Goal: Task Accomplishment & Management: Use online tool/utility

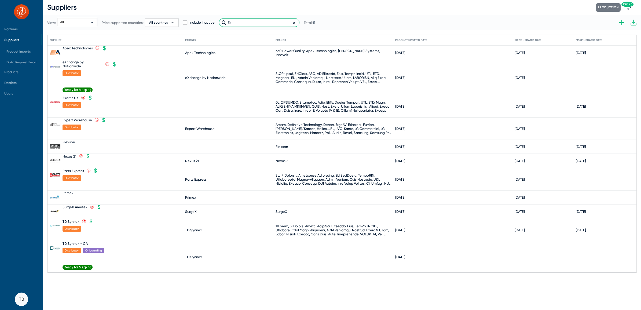
drag, startPoint x: 245, startPoint y: 23, endPoint x: 182, endPoint y: 1, distance: 66.3
click at [182, 1] on div "Suppliers Production 10023 View: All Price supported countries: All countries a…" at bounding box center [342, 136] width 598 height 273
click at [249, 23] on input "Ex" at bounding box center [259, 22] width 80 height 9
drag, startPoint x: 249, startPoint y: 23, endPoint x: 174, endPoint y: 3, distance: 77.9
click at [174, 3] on div "Suppliers Production 10023 View: All Price supported countries: All countries a…" at bounding box center [342, 136] width 598 height 273
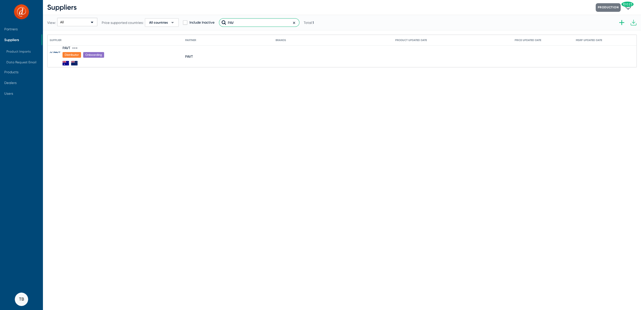
type input "PAV"
click at [74, 49] on icon at bounding box center [74, 48] width 5 height 5
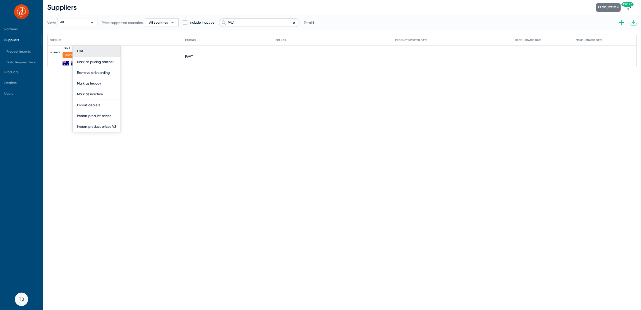
click at [82, 52] on button "Edit" at bounding box center [97, 51] width 48 height 11
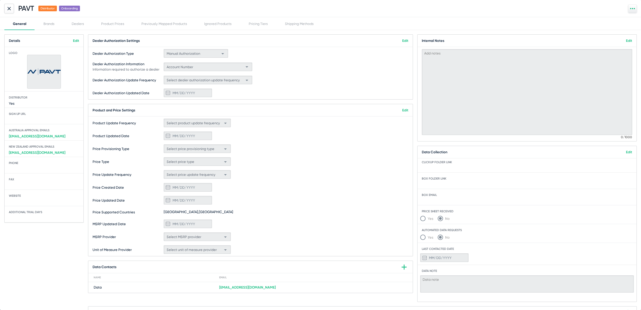
click at [9, 8] on icon at bounding box center [9, 8] width 3 height 3
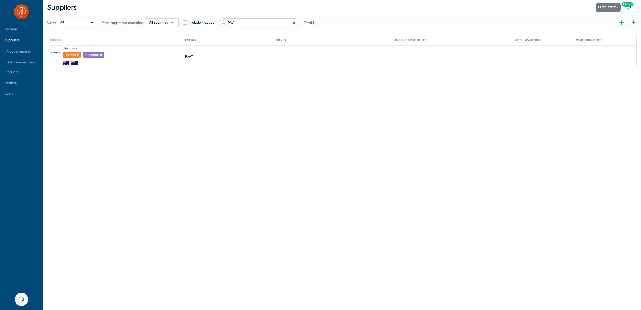
click at [74, 47] on icon at bounding box center [74, 48] width 5 height 5
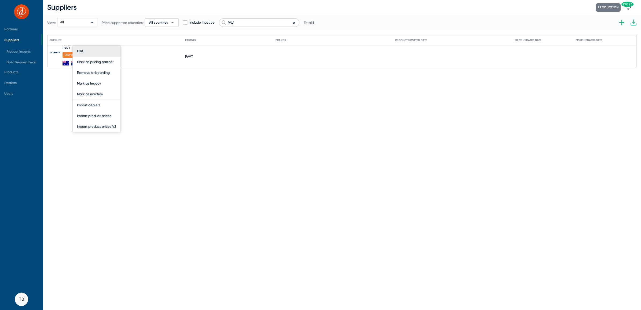
click at [90, 49] on button "Edit" at bounding box center [97, 51] width 48 height 11
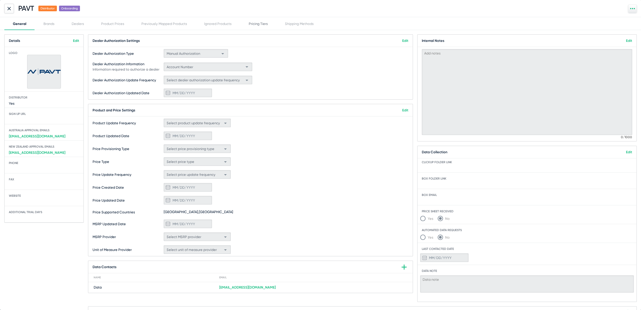
click at [259, 24] on div "Pricing Tiers" at bounding box center [258, 24] width 19 height 4
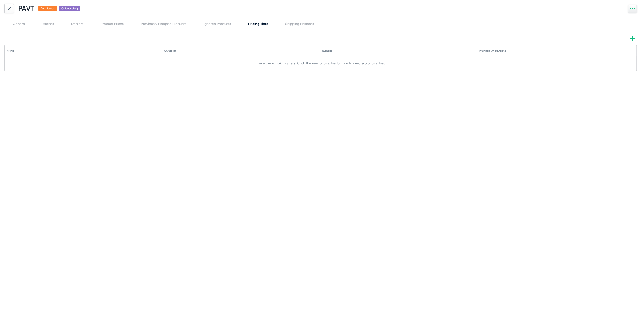
click at [10, 6] on div at bounding box center [9, 9] width 10 height 10
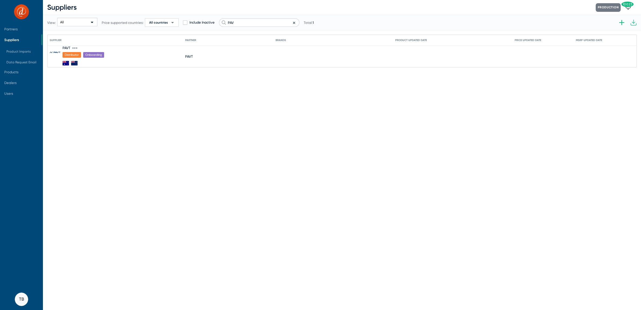
click at [77, 46] on div "PAVT" at bounding box center [84, 48] width 42 height 4
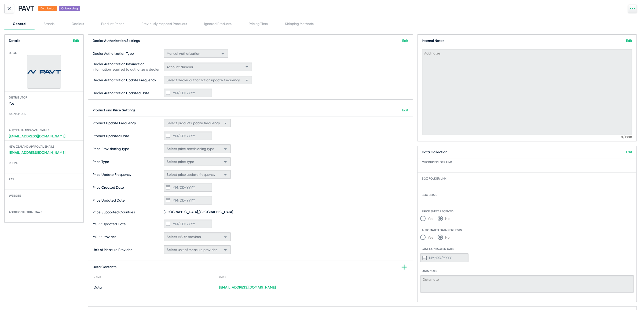
click at [7, 6] on div at bounding box center [9, 9] width 10 height 10
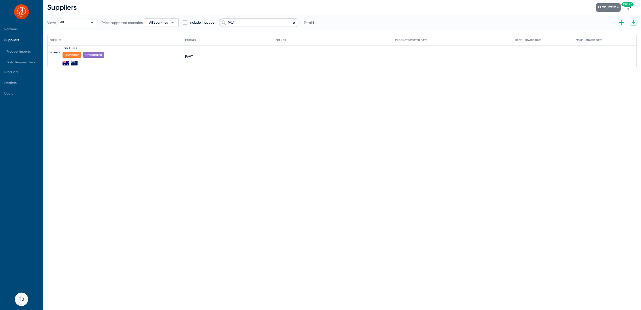
click at [75, 47] on icon at bounding box center [74, 48] width 5 height 5
click at [89, 126] on button "Import product prices V2" at bounding box center [97, 126] width 48 height 11
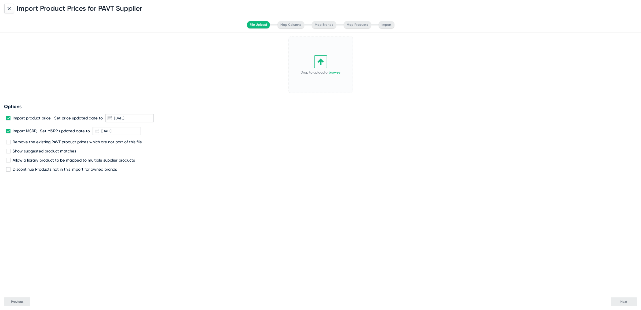
click at [8, 131] on span at bounding box center [8, 131] width 4 height 4
click at [8, 133] on input "Import MSRP," at bounding box center [8, 133] width 0 height 0
checkbox input "false"
click at [8, 119] on span at bounding box center [8, 118] width 4 height 4
click at [8, 120] on input "Import product price," at bounding box center [8, 120] width 0 height 0
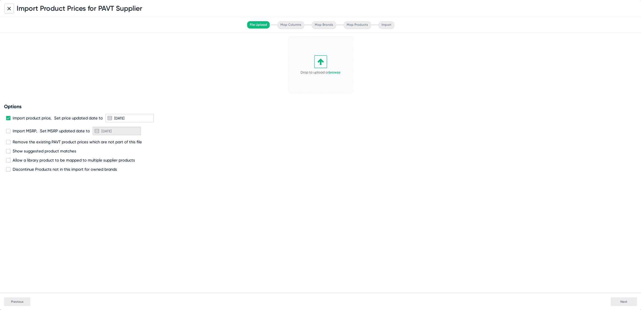
checkbox input "false"
click at [8, 134] on div "Import MSRP, Set MSRP updated date to 10/15/2025" at bounding box center [320, 131] width 629 height 9
click at [9, 130] on span at bounding box center [8, 131] width 4 height 4
click at [8, 133] on input "Import MSRP," at bounding box center [8, 133] width 0 height 0
checkbox input "true"
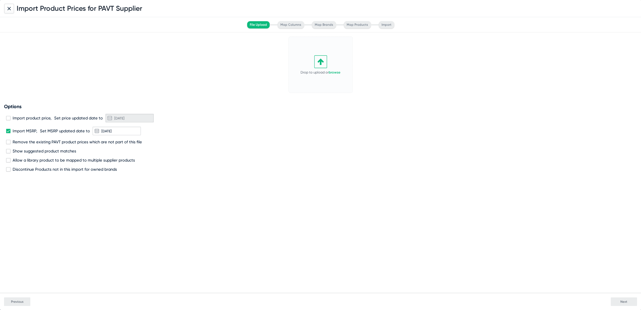
click at [332, 74] on link "browse" at bounding box center [335, 72] width 12 height 4
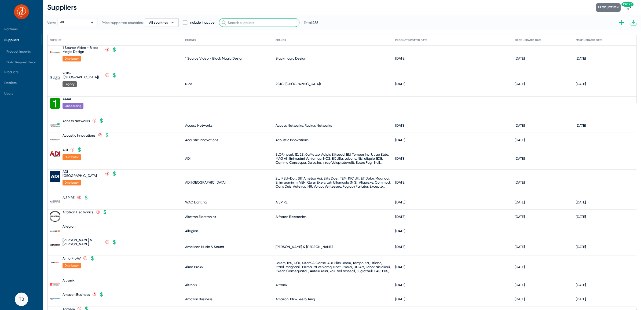
click at [257, 21] on input "text" at bounding box center [259, 22] width 80 height 9
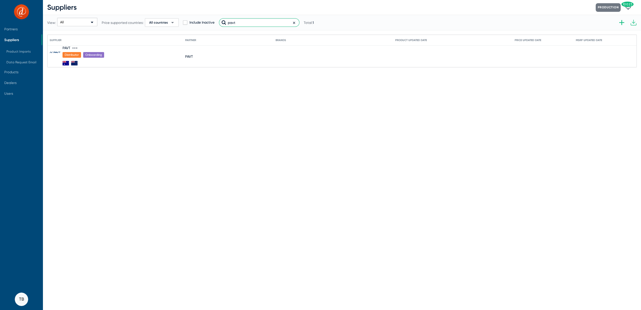
type input "pavt"
click at [75, 48] on icon at bounding box center [74, 47] width 1 height 1
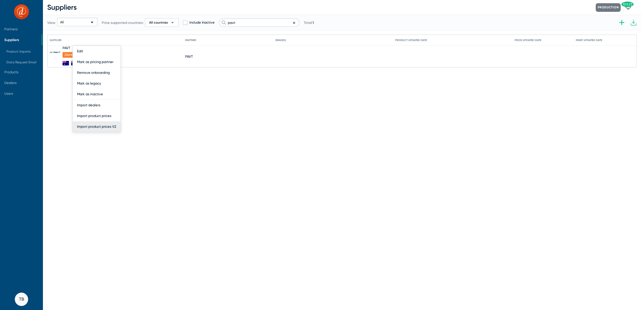
click at [94, 126] on button "Import product prices V2" at bounding box center [97, 126] width 48 height 11
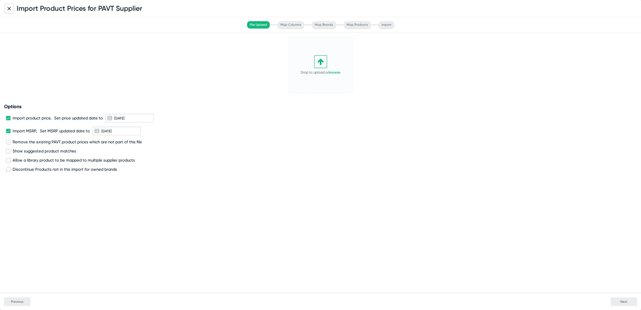
click at [9, 117] on span at bounding box center [8, 118] width 4 height 4
click at [8, 120] on input "Import product price," at bounding box center [8, 120] width 0 height 0
checkbox input "false"
click at [335, 70] on div "Drop to upload or browse" at bounding box center [320, 65] width 55 height 52
click at [621, 301] on span "Next" at bounding box center [623, 302] width 7 height 4
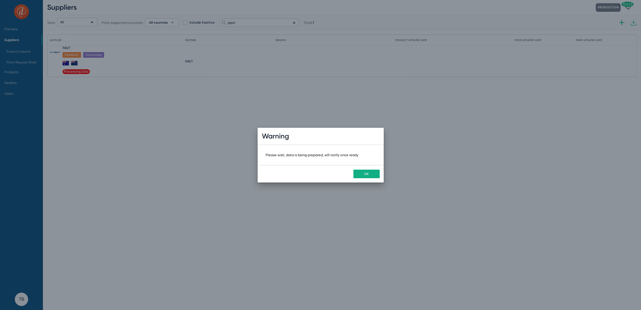
click at [370, 178] on div "OK" at bounding box center [321, 173] width 126 height 17
click at [369, 172] on button "OK" at bounding box center [366, 174] width 26 height 9
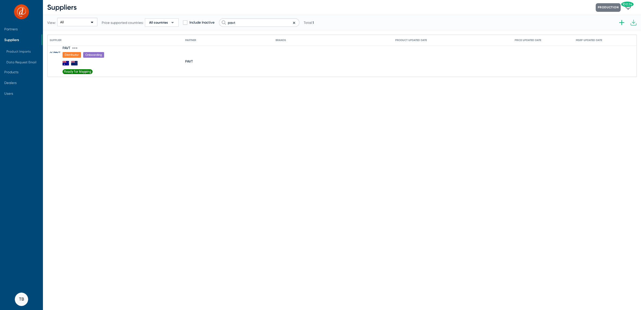
click at [83, 72] on span "Ready for Mapping" at bounding box center [78, 71] width 30 height 5
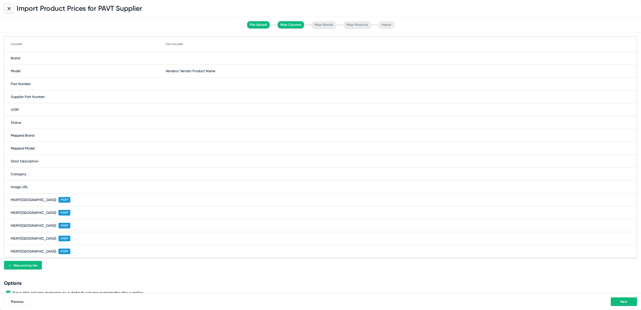
click at [189, 54] on div "Brand" at bounding box center [320, 58] width 632 height 13
click at [179, 56] on span at bounding box center [203, 58] width 70 height 9
click at [172, 64] on span "Vendor" at bounding box center [171, 66] width 11 height 4
click at [183, 239] on div "MSRP ([GEOGRAPHIC_DATA]) MSRP" at bounding box center [320, 238] width 632 height 13
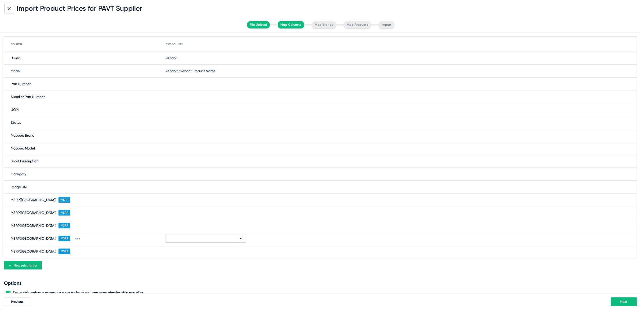
click at [183, 239] on span at bounding box center [203, 238] width 70 height 9
click at [7, 9] on div at bounding box center [320, 155] width 641 height 310
click at [8, 9] on icon at bounding box center [9, 8] width 3 height 3
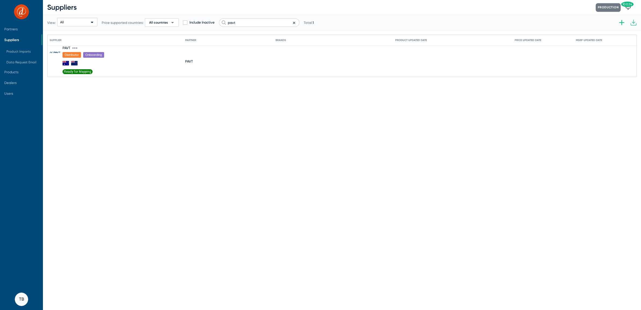
click at [77, 49] on icon at bounding box center [74, 48] width 5 height 5
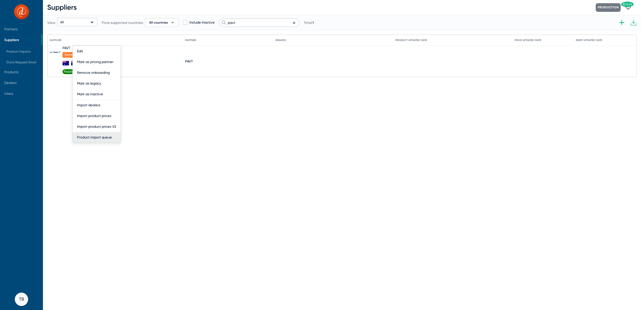
click at [91, 137] on button "Product import queue" at bounding box center [97, 137] width 48 height 11
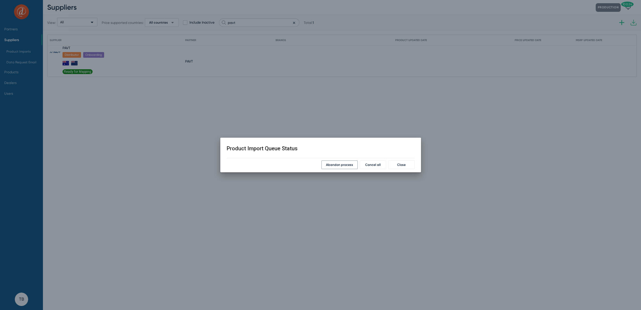
click at [332, 166] on span "Abandon process" at bounding box center [339, 165] width 27 height 4
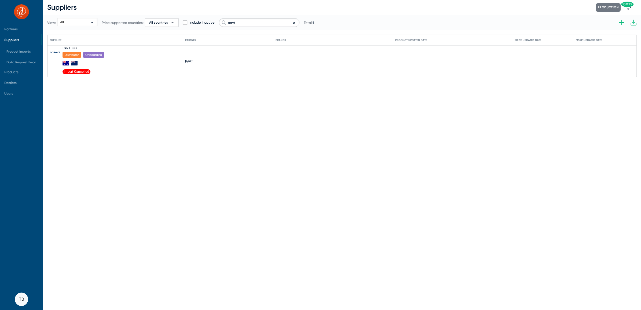
click at [85, 47] on div "PAVT" at bounding box center [84, 48] width 42 height 4
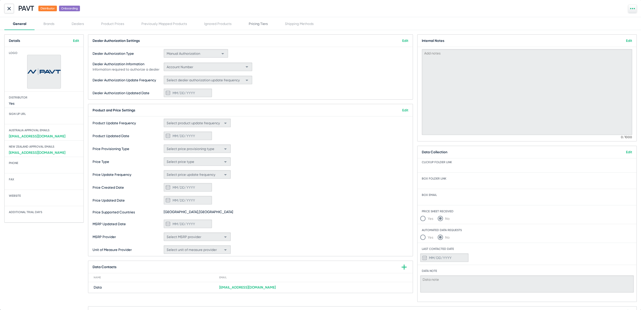
click at [251, 22] on div "Pricing Tiers" at bounding box center [258, 24] width 19 height 4
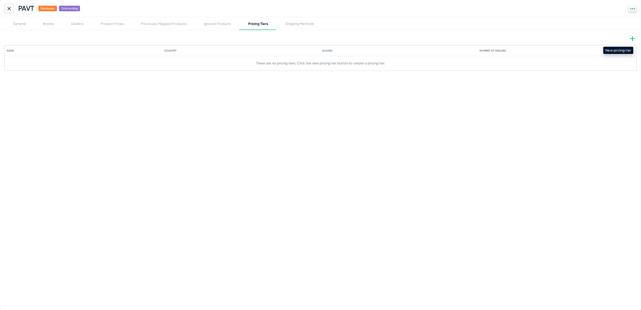
click at [632, 39] on icon at bounding box center [632, 38] width 5 height 5
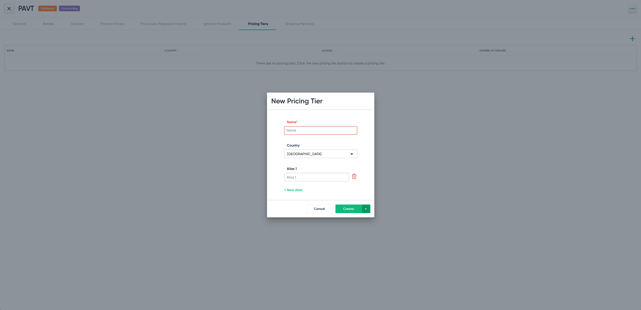
paste input "AUS Dealer Ex GST"
type input "AUS Dealer Ex GST"
click at [295, 153] on span "[GEOGRAPHIC_DATA]" at bounding box center [304, 154] width 34 height 4
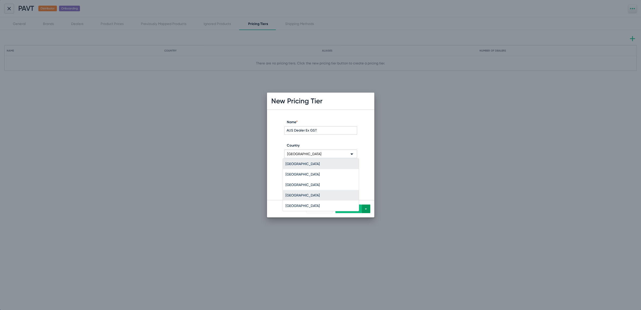
click at [291, 193] on span "[GEOGRAPHIC_DATA]" at bounding box center [320, 195] width 71 height 10
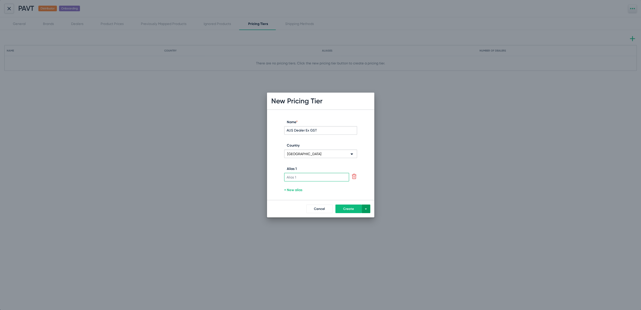
click at [302, 177] on input "Alias 1" at bounding box center [316, 177] width 65 height 9
type input "AUS Dealer"
click at [353, 208] on span "Create" at bounding box center [348, 209] width 11 height 4
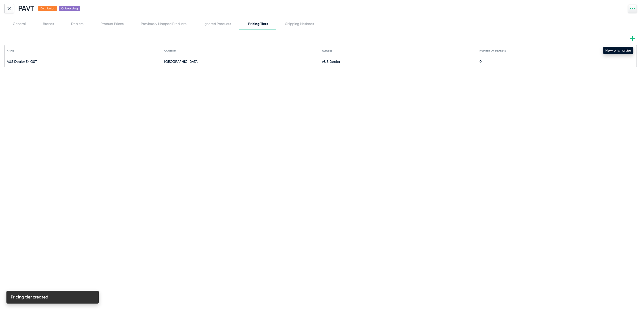
click at [634, 38] on icon at bounding box center [632, 38] width 9 height 9
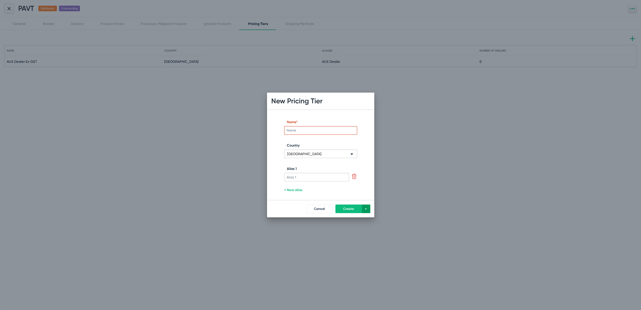
paste input "NZ Dealer EX GST"
type input "NZ Dealer EX GST"
click at [294, 176] on input "Alias 1" at bounding box center [316, 177] width 65 height 9
paste input "NZ Dealer EX GST"
drag, startPoint x: 302, startPoint y: 177, endPoint x: 557, endPoint y: 197, distance: 255.6
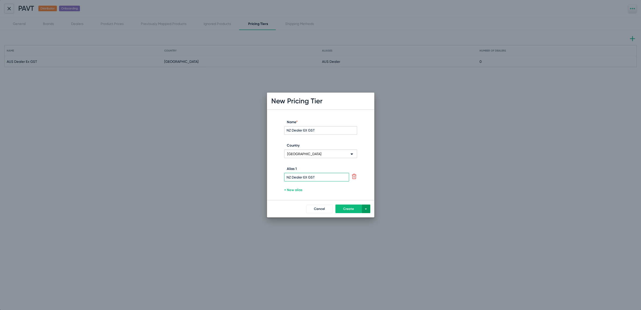
click at [557, 197] on div "PAVT Distributor Onboarding General Brands Dealers Product Prices Previously Ma…" at bounding box center [320, 155] width 641 height 310
type input "NZ Dealer"
click at [313, 149] on div "United States Country" at bounding box center [320, 152] width 73 height 16
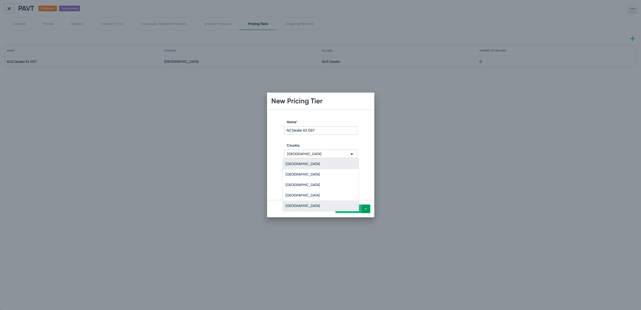
click at [289, 206] on span "[GEOGRAPHIC_DATA]" at bounding box center [302, 206] width 34 height 4
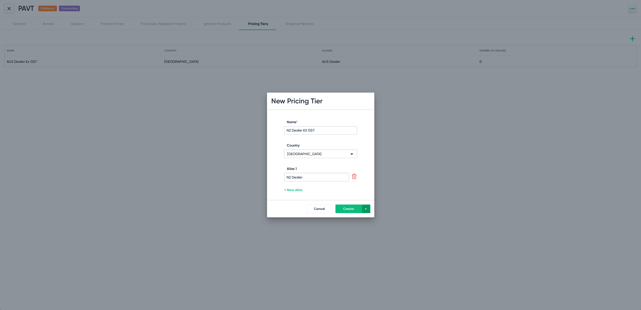
click at [347, 210] on span "Create" at bounding box center [348, 209] width 11 height 4
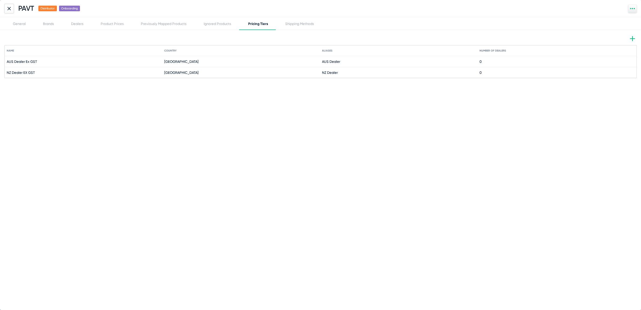
click at [9, 10] on icon at bounding box center [9, 8] width 3 height 3
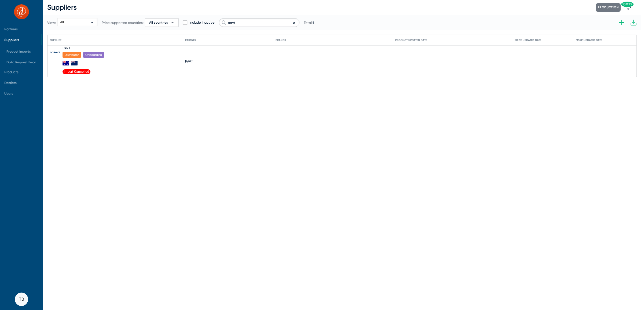
click at [130, 128] on mat-sidenav-content "Suppliers Production 10025 View: All Price supported countries: All countries a…" at bounding box center [342, 155] width 598 height 310
click at [74, 47] on icon at bounding box center [74, 48] width 5 height 5
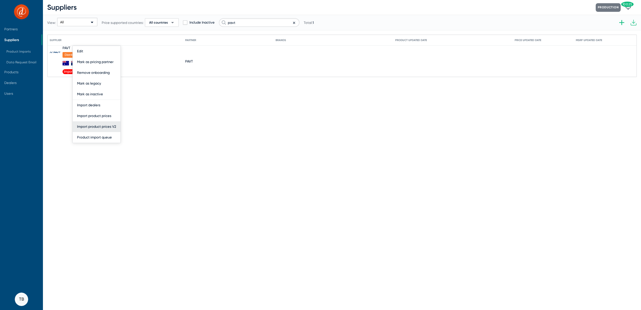
click at [90, 127] on button "Import product prices V2" at bounding box center [97, 126] width 48 height 11
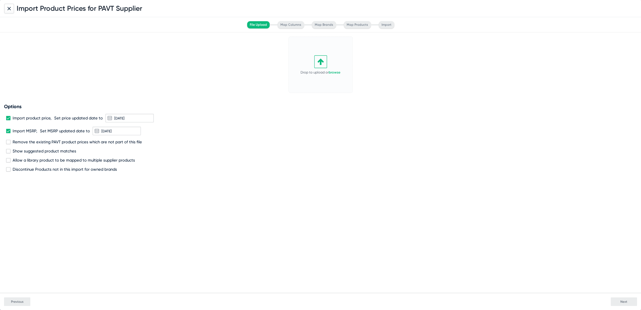
click at [8, 132] on span at bounding box center [8, 131] width 4 height 4
click at [8, 133] on input "Import MSRP," at bounding box center [8, 133] width 0 height 0
checkbox input "false"
click at [9, 140] on span at bounding box center [8, 142] width 4 height 4
click at [8, 144] on input "Remove the existing PAVT product prices which are not part of this file" at bounding box center [8, 144] width 0 height 0
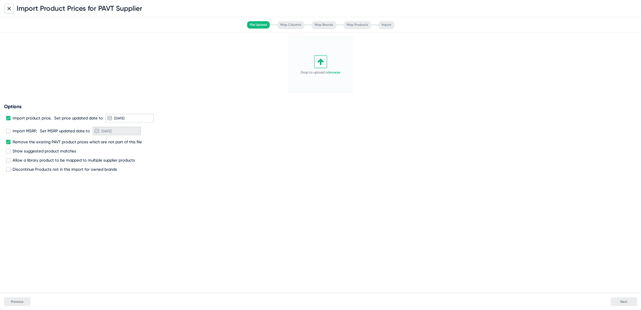
click at [8, 143] on span at bounding box center [8, 142] width 4 height 4
click at [8, 144] on input "Remove the existing PAVT product prices which are not part of this file" at bounding box center [8, 144] width 0 height 0
checkbox input "false"
click at [332, 71] on link "browse" at bounding box center [335, 72] width 12 height 4
click at [625, 302] on span "Next" at bounding box center [623, 302] width 7 height 4
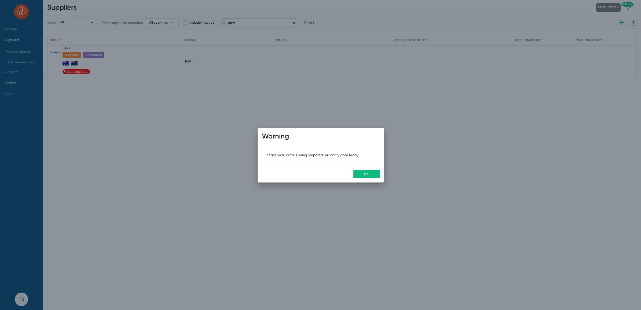
click at [368, 173] on span "OK" at bounding box center [366, 174] width 5 height 4
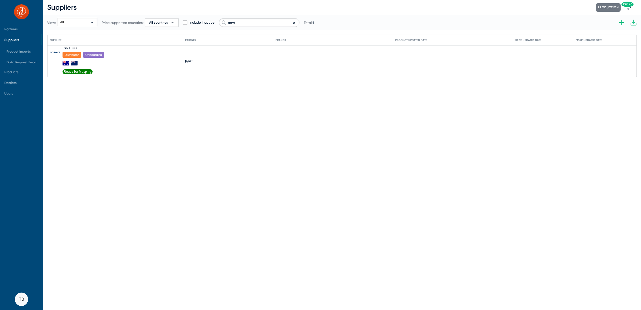
click at [78, 71] on span "Ready for Mapping" at bounding box center [78, 71] width 30 height 5
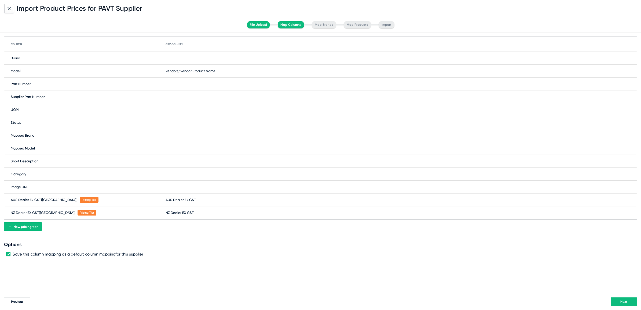
click at [178, 59] on div "Brand" at bounding box center [320, 58] width 632 height 13
click at [178, 59] on span at bounding box center [203, 58] width 70 height 9
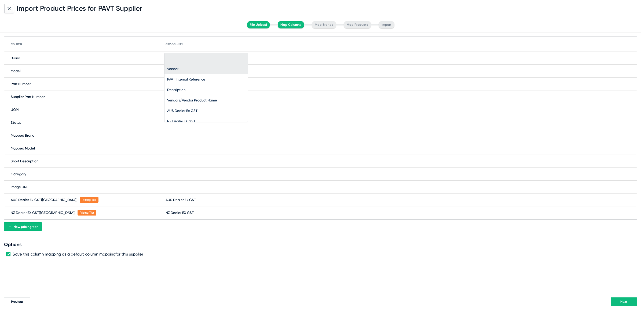
click at [174, 69] on span "Vendor" at bounding box center [172, 69] width 11 height 4
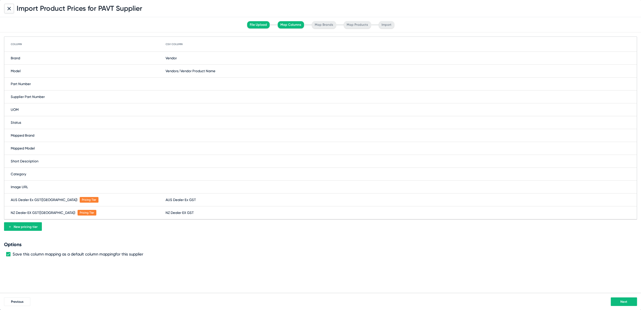
click at [199, 94] on div "Supplier Part Number" at bounding box center [320, 96] width 632 height 13
click at [199, 94] on span at bounding box center [203, 97] width 70 height 9
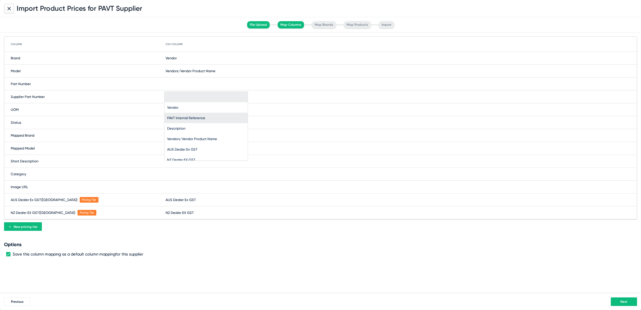
click at [205, 119] on span "PAVT Internal Reference" at bounding box center [186, 118] width 38 height 4
click at [186, 162] on div "Short Description" at bounding box center [320, 161] width 632 height 13
click at [186, 162] on span at bounding box center [203, 161] width 70 height 9
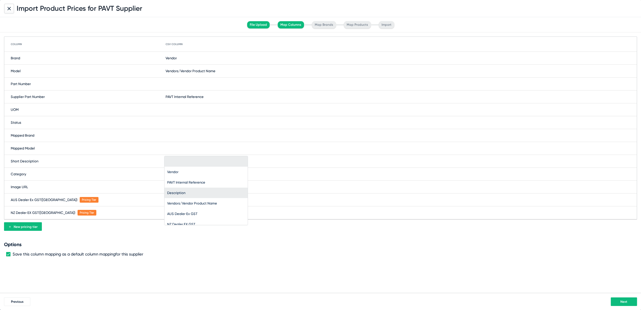
click at [177, 192] on span "Description" at bounding box center [176, 193] width 18 height 4
click at [624, 301] on span "Next" at bounding box center [623, 302] width 7 height 4
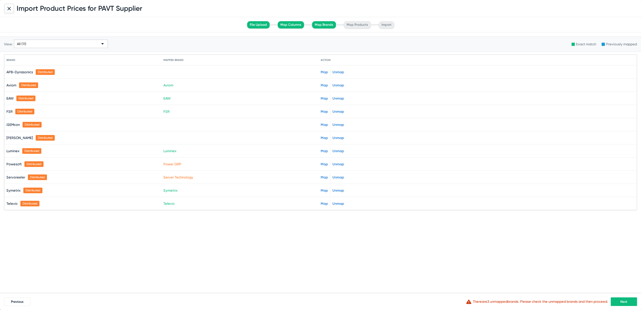
click at [324, 73] on link "Map" at bounding box center [324, 72] width 7 height 4
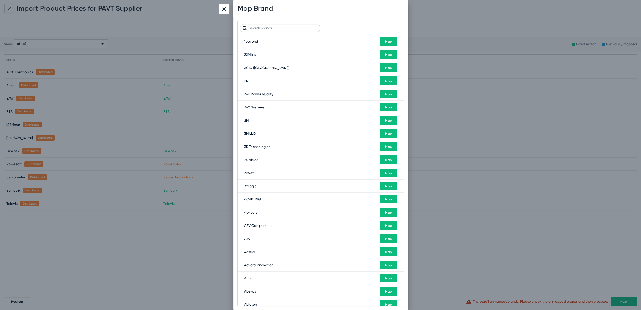
click at [296, 30] on input "text" at bounding box center [280, 28] width 80 height 9
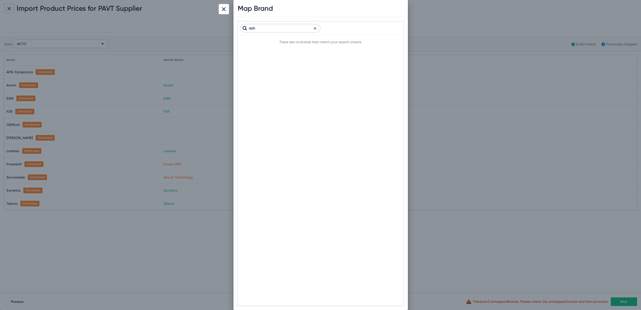
type input "apb"
click at [224, 8] on img at bounding box center [224, 9] width 4 height 4
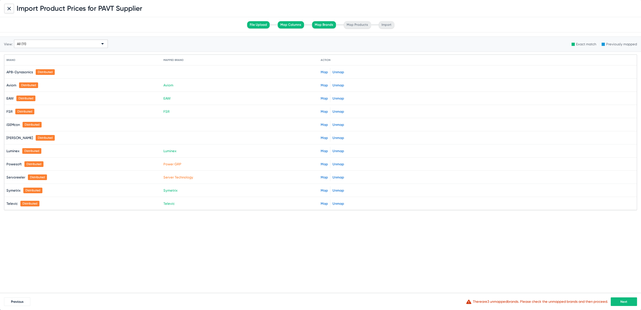
click at [325, 163] on link "Map" at bounding box center [324, 164] width 7 height 4
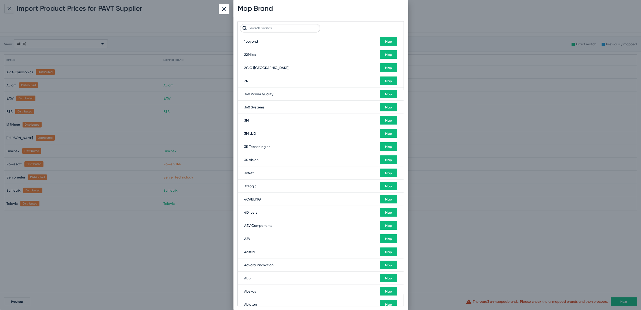
click at [281, 28] on input "text" at bounding box center [280, 28] width 80 height 9
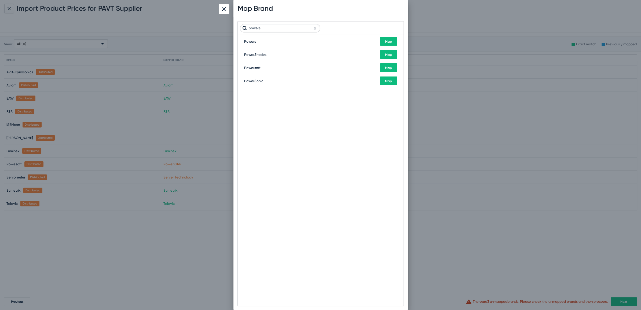
type input "powers"
click at [385, 69] on button "Map" at bounding box center [388, 67] width 17 height 9
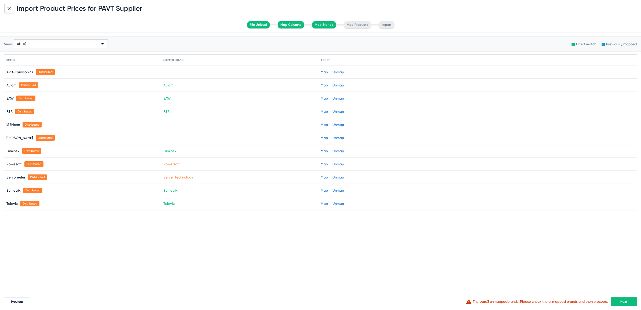
click at [325, 176] on link "Map" at bounding box center [324, 177] width 7 height 4
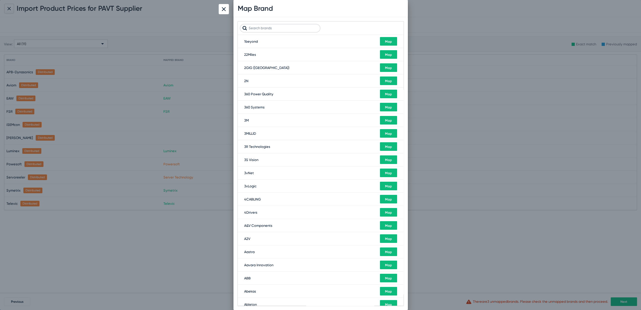
click at [277, 28] on input "text" at bounding box center [280, 28] width 80 height 9
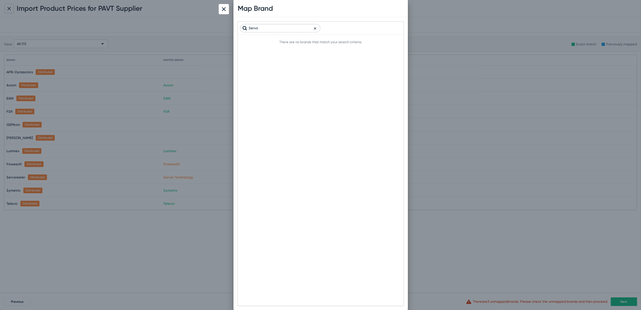
type input "Servo"
click at [223, 11] on img at bounding box center [224, 9] width 4 height 4
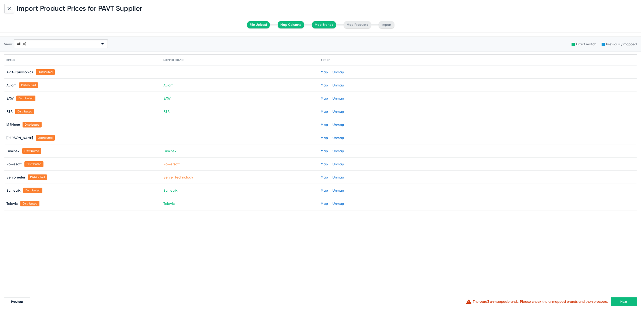
click at [339, 176] on link "Unmap" at bounding box center [338, 177] width 12 height 4
click at [324, 124] on link "Map" at bounding box center [324, 125] width 7 height 4
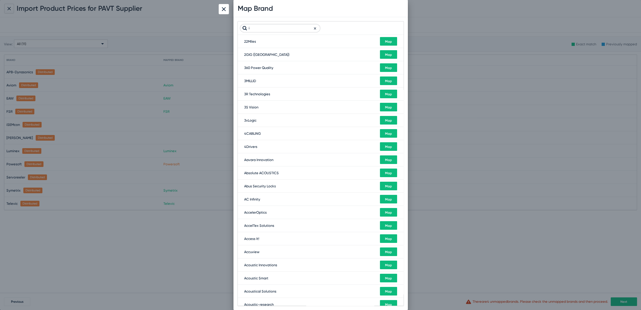
type input "i"
click at [221, 8] on div at bounding box center [224, 9] width 10 height 10
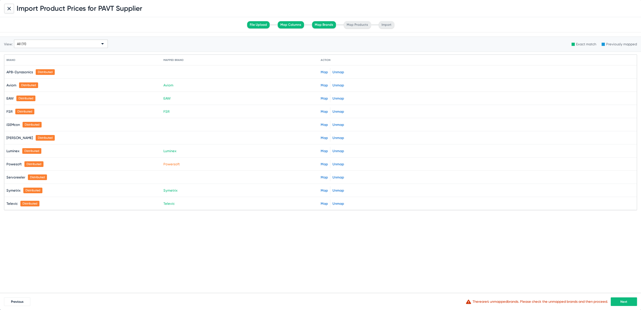
click at [626, 304] on button "Next" at bounding box center [624, 301] width 26 height 9
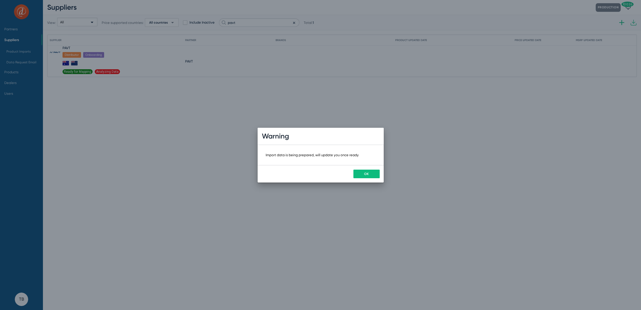
click at [370, 173] on button "OK" at bounding box center [366, 174] width 26 height 9
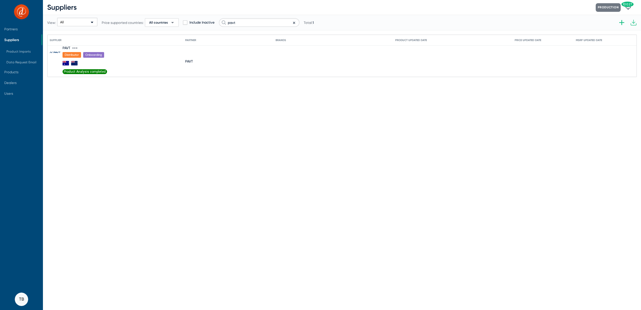
click at [88, 72] on span "Product Analysis completed" at bounding box center [85, 71] width 45 height 5
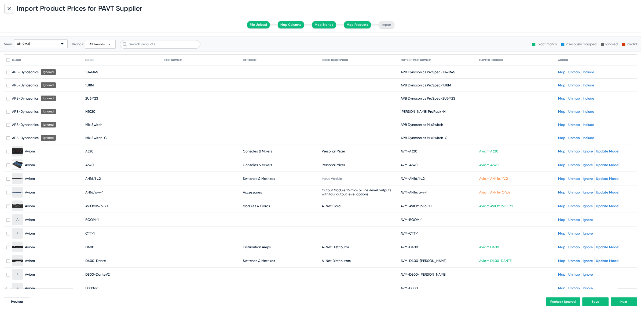
click at [38, 43] on div "All (9761)" at bounding box center [38, 44] width 43 height 9
click at [529, 92] on div at bounding box center [320, 155] width 641 height 310
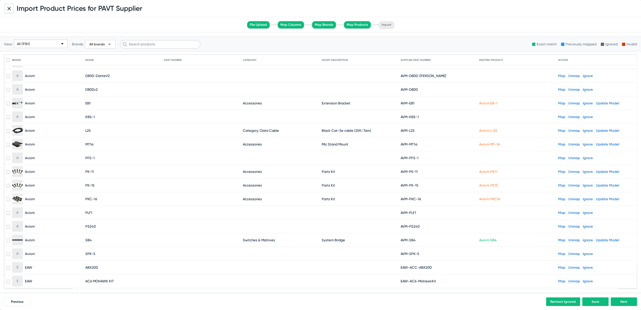
scroll to position [188, 0]
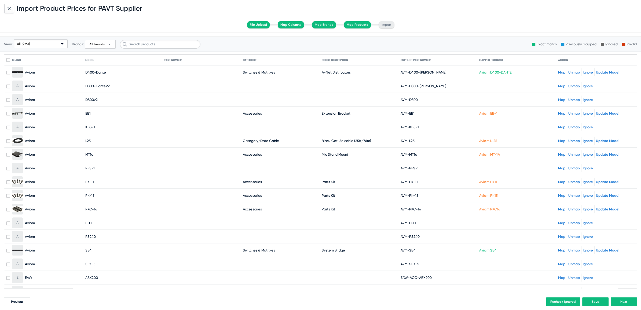
click at [520, 230] on mat-cell at bounding box center [518, 236] width 79 height 13
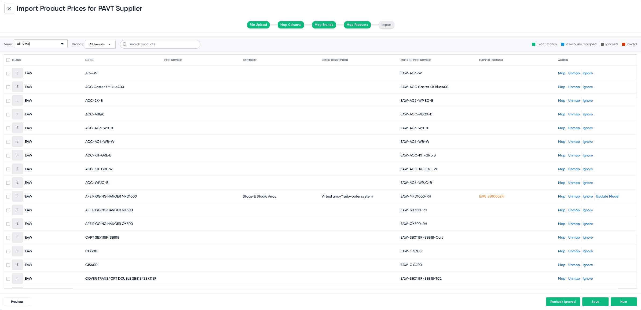
scroll to position [436, 0]
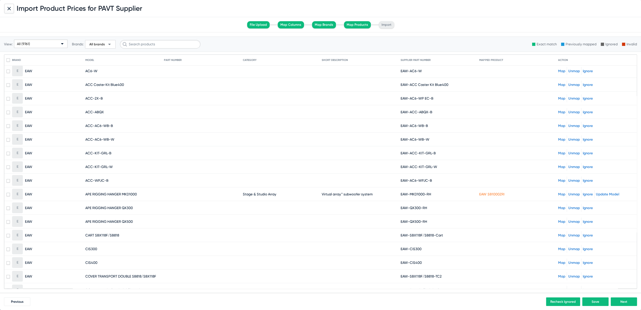
click at [573, 192] on link "Unmap" at bounding box center [574, 194] width 12 height 4
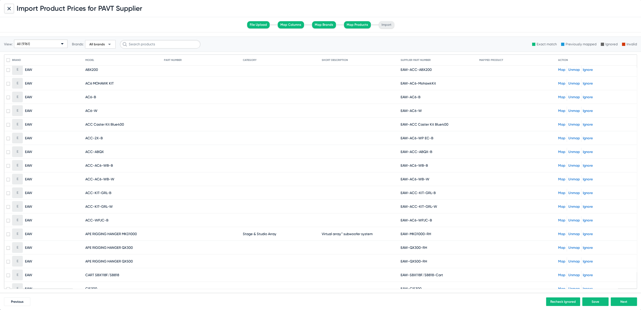
scroll to position [394, 0]
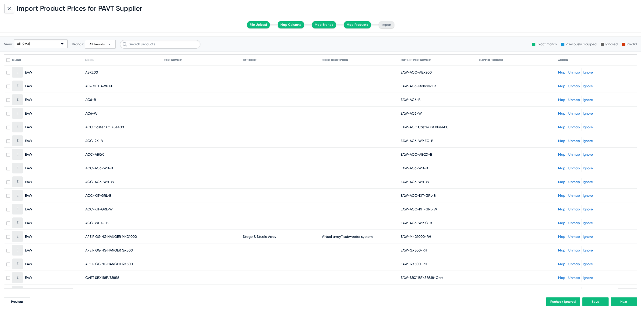
click at [558, 139] on link "Map" at bounding box center [561, 141] width 7 height 4
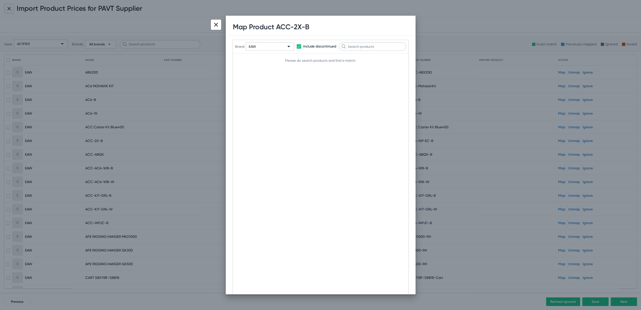
drag, startPoint x: 277, startPoint y: 27, endPoint x: 302, endPoint y: 26, distance: 25.3
click at [302, 26] on h1 "Map Product ACC-2X-B" at bounding box center [271, 27] width 76 height 8
copy h1 "ACC-2X"
click at [369, 45] on input "text" at bounding box center [372, 46] width 67 height 9
paste input "ACC-2X"
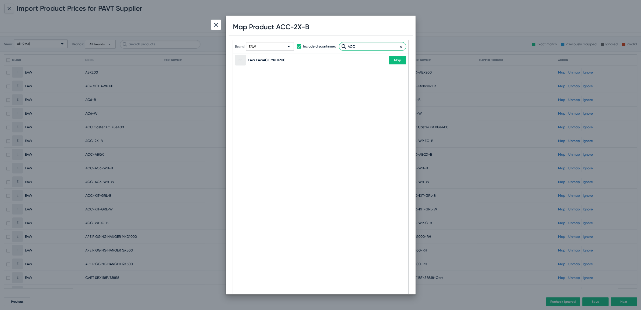
type input "ACC"
click at [216, 24] on img at bounding box center [216, 25] width 4 height 4
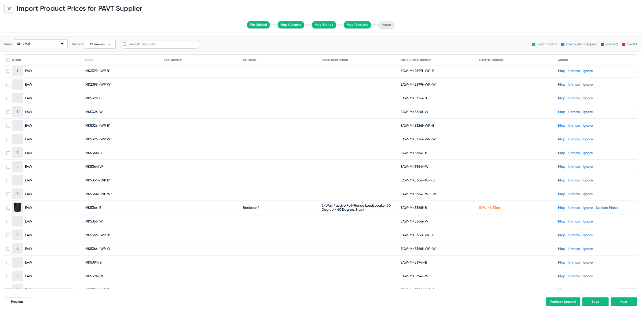
scroll to position [2385, 0]
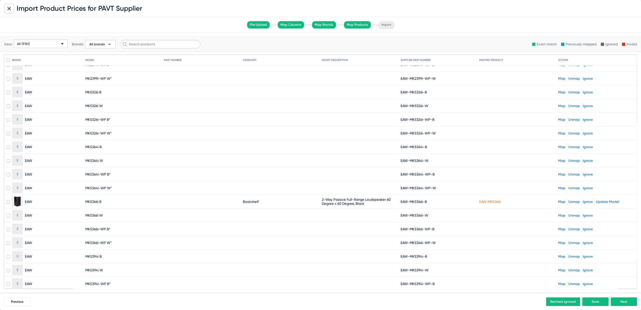
click at [558, 200] on link "Map" at bounding box center [561, 202] width 7 height 4
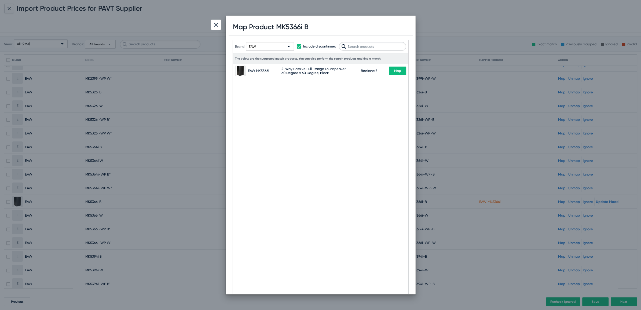
click at [287, 25] on h1 "Map Product MK5366i B" at bounding box center [271, 27] width 76 height 8
copy h1 "MK5366i"
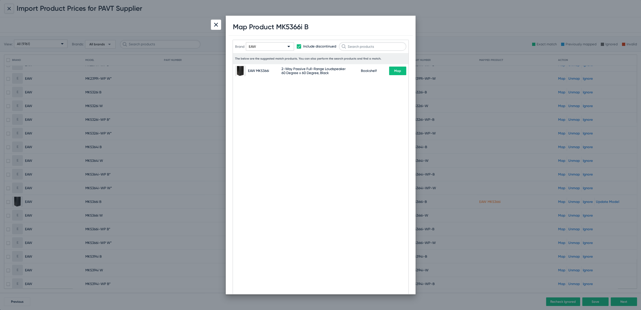
click at [357, 52] on div "Brand EAW Include discontinued" at bounding box center [320, 46] width 171 height 26
click at [358, 47] on input "text" at bounding box center [372, 46] width 67 height 9
paste input "MK5366i"
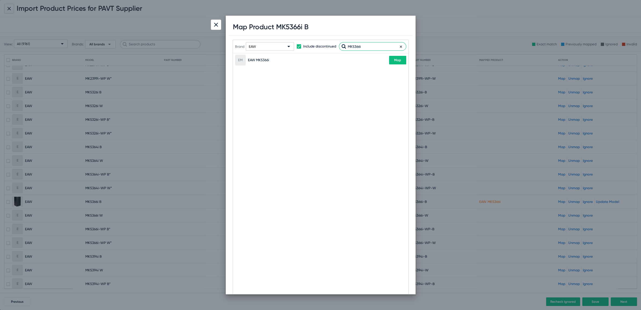
type input "MK5366i"
click at [397, 60] on span "Map" at bounding box center [397, 60] width 7 height 4
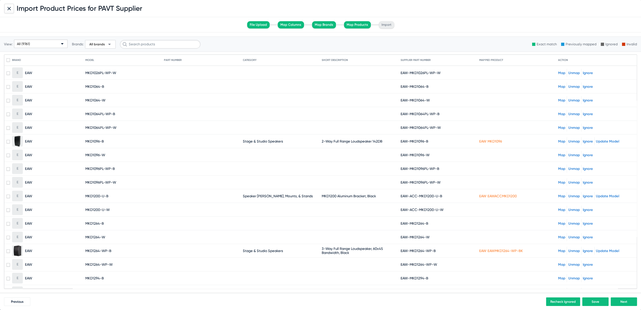
scroll to position [3156, 0]
click at [558, 195] on link "Map" at bounding box center [561, 197] width 7 height 4
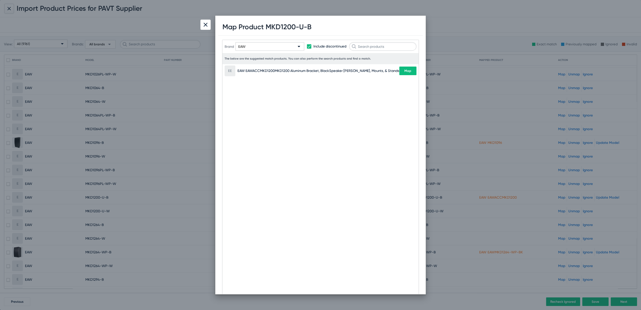
click at [284, 27] on h1 "Map Product MKD1200-U-B" at bounding box center [266, 27] width 89 height 8
copy h1 "MKD1200"
click at [379, 43] on input "text" at bounding box center [382, 46] width 67 height 9
paste input "MKD1200"
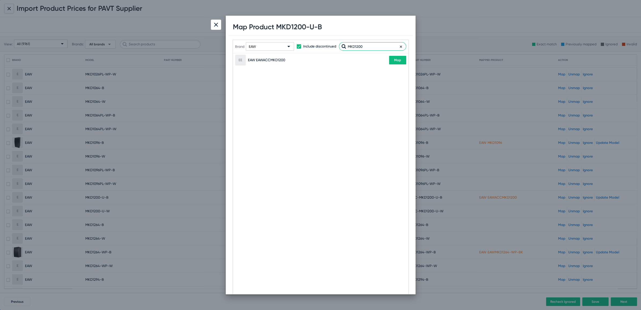
type input "MKD1200"
click at [214, 26] on div at bounding box center [216, 25] width 10 height 10
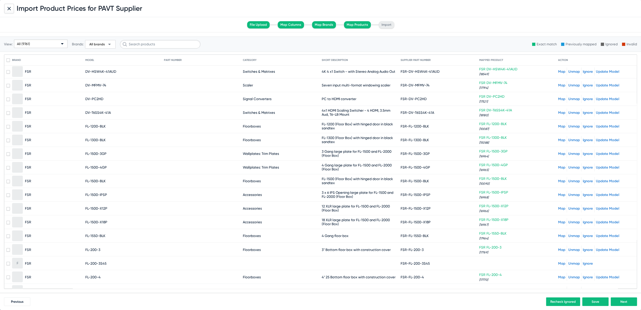
scroll to position [6765, 0]
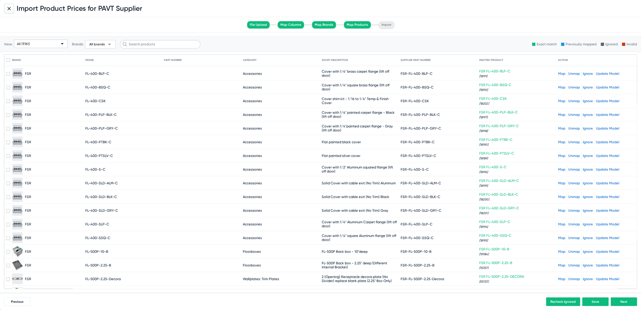
click at [630, 302] on button "Next" at bounding box center [624, 301] width 26 height 9
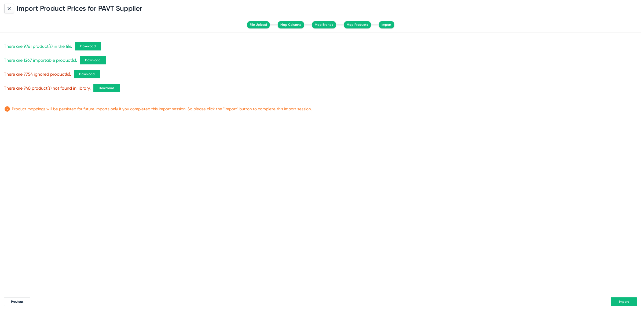
click at [110, 88] on span "Download" at bounding box center [107, 88] width 16 height 4
click at [87, 49] on button "Download" at bounding box center [88, 46] width 26 height 9
click at [622, 304] on button "Import" at bounding box center [624, 301] width 26 height 9
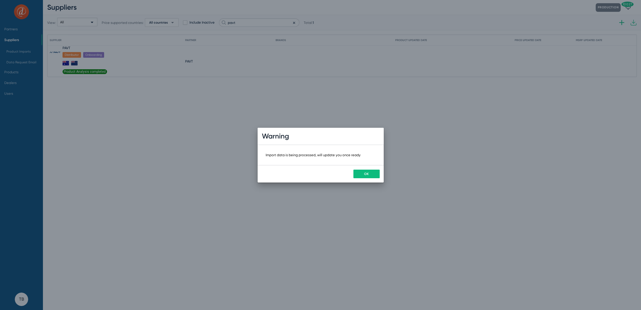
click at [362, 174] on button "OK" at bounding box center [366, 174] width 26 height 9
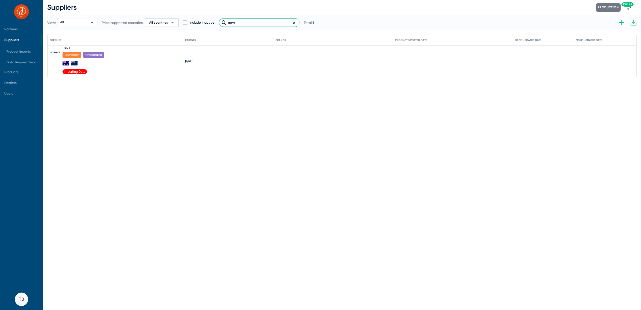
click at [246, 24] on input "pavt" at bounding box center [259, 22] width 80 height 9
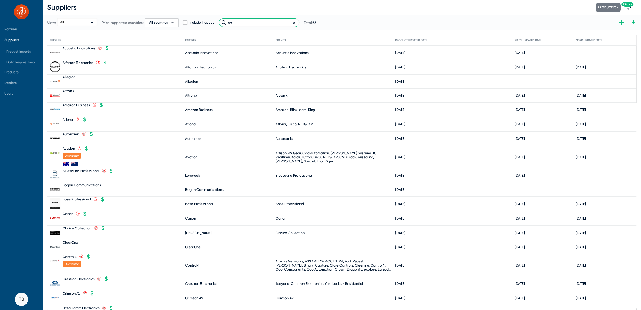
type input "o"
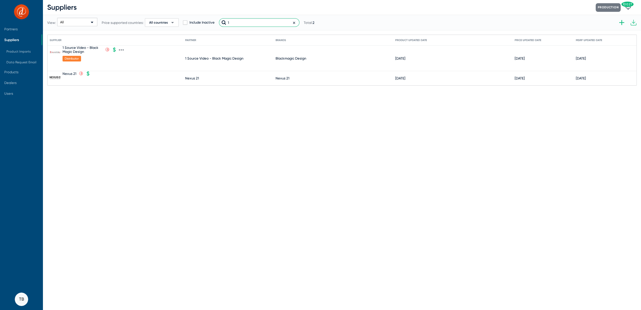
type input "1"
click at [124, 48] on mat-cell "1 Source Video - Black Magic Design .st0{fill:none;stroke:#CC0000;stroke-width:…" at bounding box center [117, 58] width 135 height 25
click at [120, 49] on icon at bounding box center [121, 49] width 5 height 5
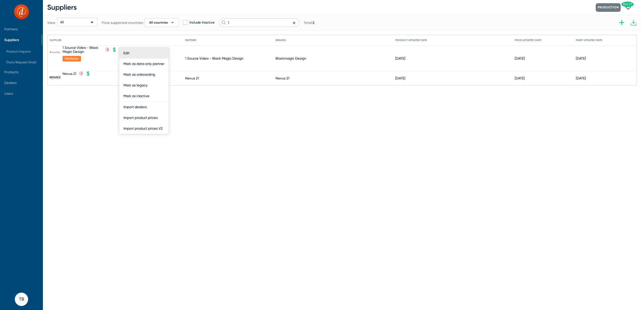
click at [128, 52] on button "Edit" at bounding box center [144, 53] width 50 height 11
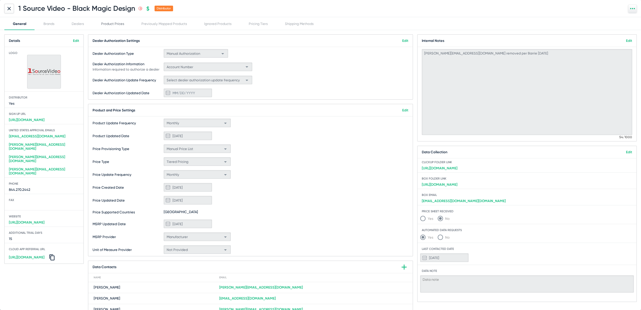
click at [107, 23] on div "Product Prices" at bounding box center [112, 24] width 23 height 4
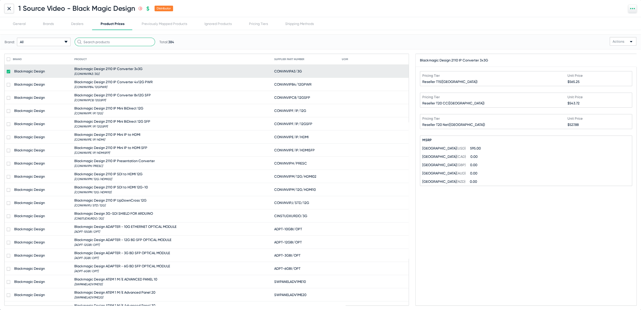
click at [113, 42] on input "text" at bounding box center [115, 42] width 80 height 9
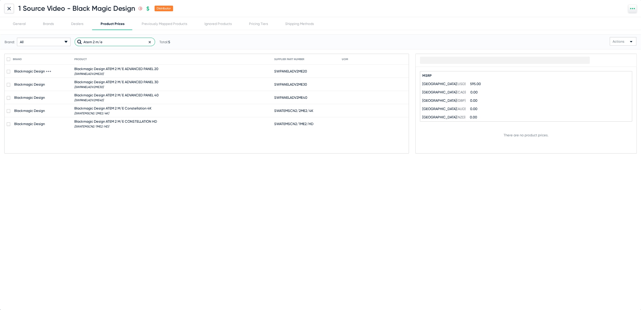
type input "Atem 2 m/e"
click at [138, 66] on mat-cell "Blackmagic Design ATEM 2 M/E ADVANCED PANEL 20 [SWPANELADV2ME20]" at bounding box center [174, 71] width 200 height 13
click at [85, 71] on div "Blackmagic Design ATEM 2 M/E ADVANCED PANEL 20 [SWPANELADV2ME20]" at bounding box center [116, 71] width 84 height 9
checkbox input "true"
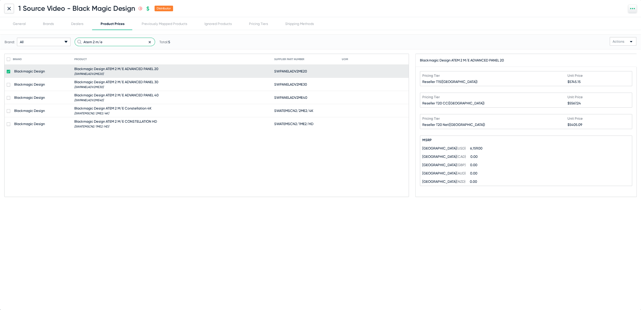
click at [108, 45] on input "Atem 2 m/e" at bounding box center [115, 42] width 80 height 9
drag, startPoint x: 108, startPoint y: 44, endPoint x: 19, endPoint y: 30, distance: 90.4
click at [24, 31] on div "Brand: All arrow-drop-down-18px Created with Sketch. Atem 2 m/e Total: 5 Action…" at bounding box center [320, 170] width 641 height 280
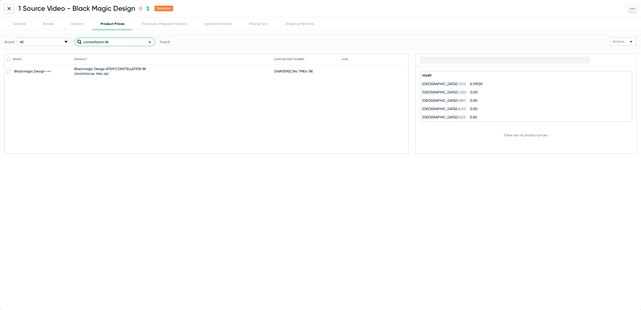
type input "constellation 8k"
click at [86, 74] on span "[SWATEMSCN4/1ME4/8K]" at bounding box center [110, 73] width 72 height 3
checkbox input "true"
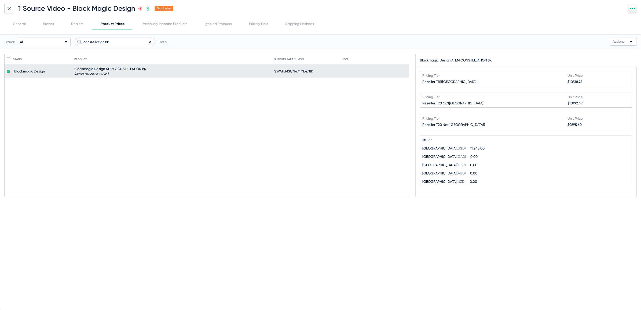
click at [8, 8] on icon at bounding box center [9, 8] width 3 height 3
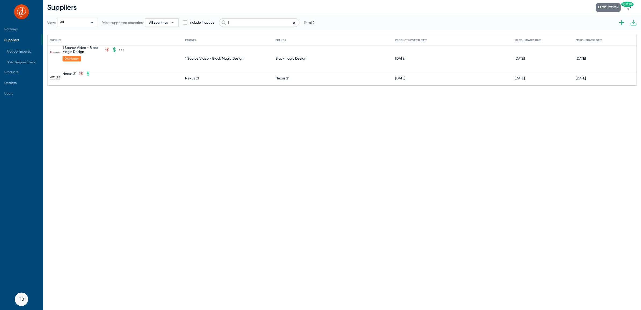
click at [121, 48] on icon at bounding box center [121, 49] width 5 height 5
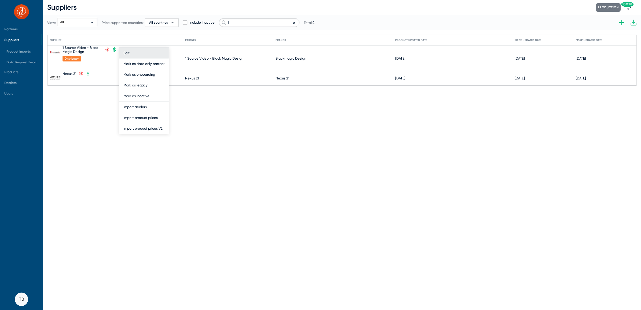
click at [126, 51] on button "Edit" at bounding box center [144, 53] width 50 height 11
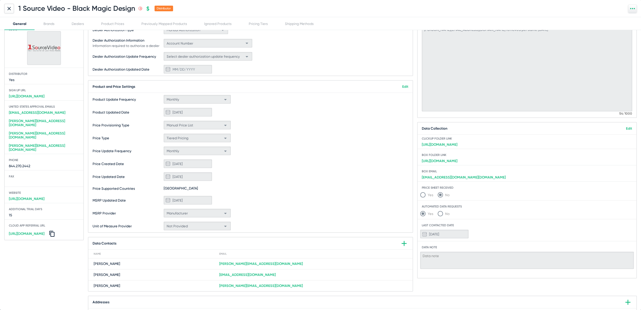
scroll to position [40, 0]
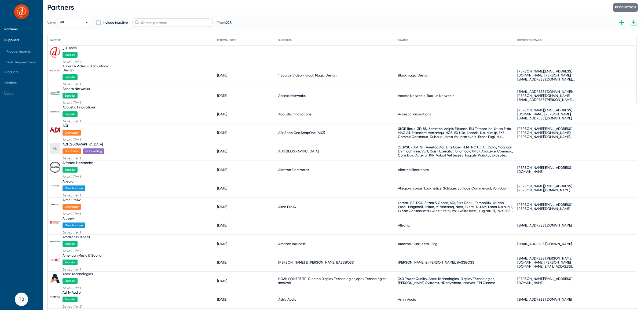
click at [13, 40] on span "Suppliers" at bounding box center [11, 40] width 15 height 4
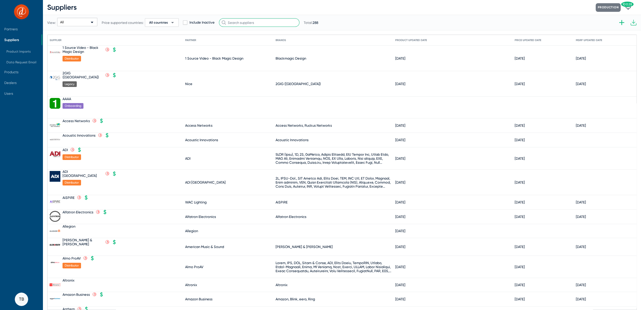
click at [232, 22] on input "text" at bounding box center [259, 22] width 80 height 9
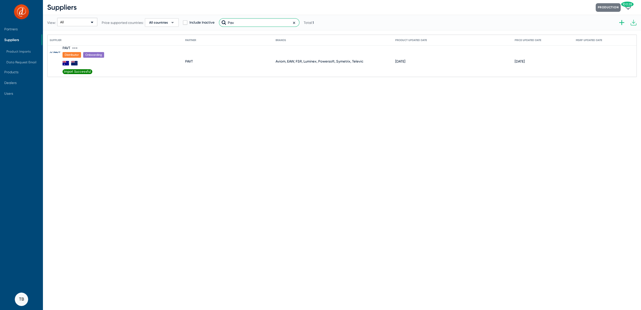
type input "Pav"
click at [111, 56] on mat-cell "PAVT Distributor Onboarding Import Successful" at bounding box center [117, 61] width 135 height 31
click at [74, 47] on icon at bounding box center [74, 48] width 5 height 5
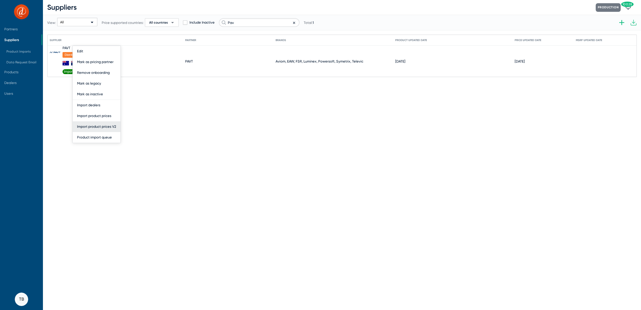
click at [97, 124] on button "Import product prices V2" at bounding box center [97, 126] width 48 height 11
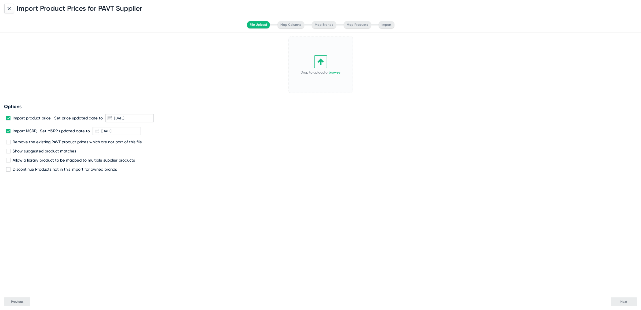
click at [8, 118] on span at bounding box center [8, 118] width 4 height 4
click at [8, 120] on input "Import product price," at bounding box center [8, 120] width 0 height 0
checkbox input "false"
click at [8, 131] on span at bounding box center [8, 131] width 4 height 4
click at [8, 133] on input "Import MSRP," at bounding box center [8, 133] width 0 height 0
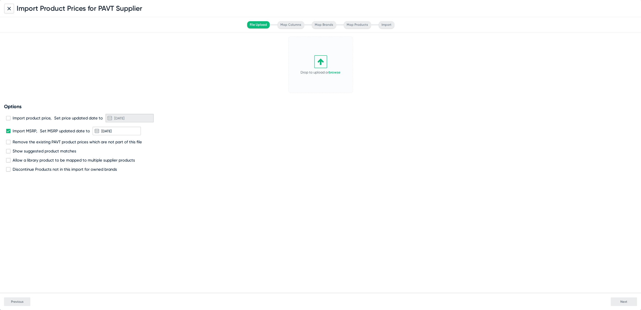
checkbox input "false"
click at [11, 116] on label "Import product price," at bounding box center [28, 118] width 45 height 5
click at [8, 120] on input "Import product price," at bounding box center [8, 120] width 0 height 0
checkbox input "true"
click at [337, 72] on link "browse" at bounding box center [335, 72] width 12 height 4
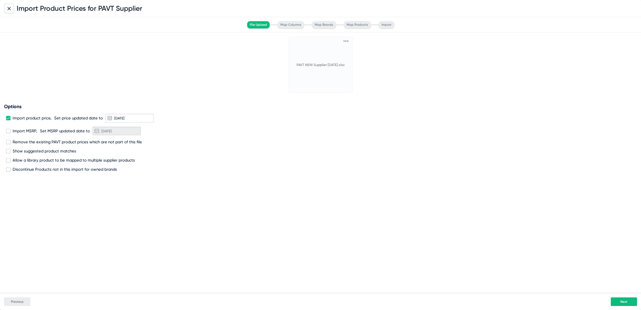
click at [632, 302] on button "Next" at bounding box center [624, 301] width 26 height 9
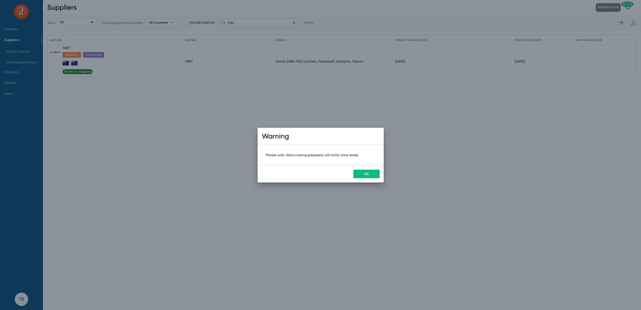
click at [371, 173] on button "OK" at bounding box center [366, 174] width 26 height 9
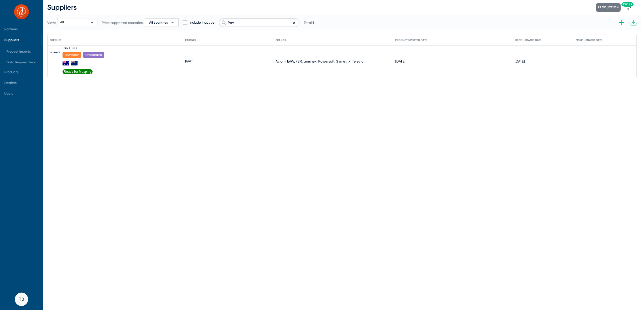
click at [78, 71] on span "Ready for Mapping" at bounding box center [78, 71] width 30 height 5
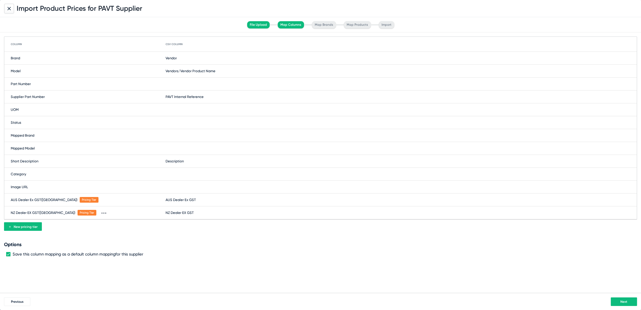
click at [625, 301] on span "Next" at bounding box center [623, 302] width 7 height 4
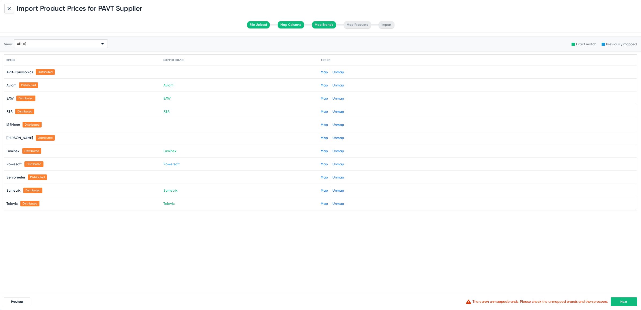
click at [618, 300] on button "Next" at bounding box center [624, 301] width 26 height 9
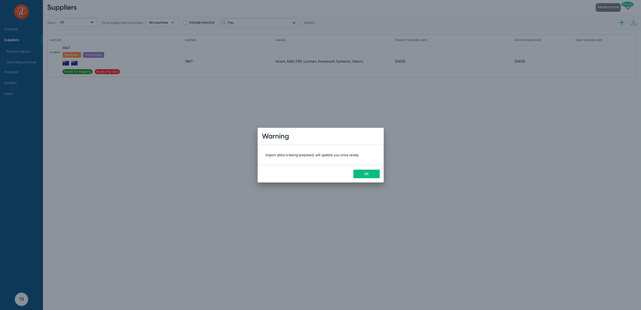
click at [366, 174] on span "OK" at bounding box center [366, 174] width 5 height 4
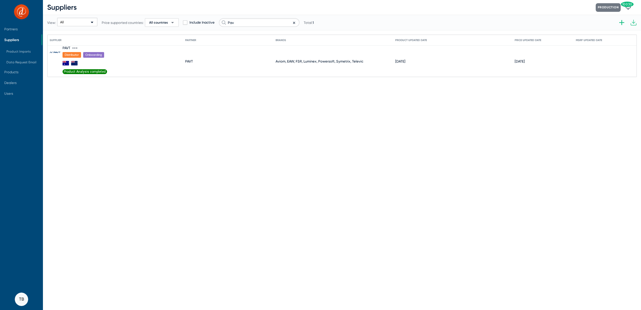
click at [97, 72] on span "Product Analysis completed" at bounding box center [85, 71] width 45 height 5
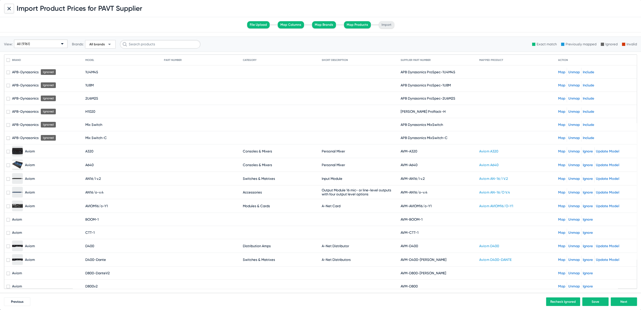
click at [53, 40] on div "All (9761)" at bounding box center [38, 44] width 43 height 9
click at [23, 99] on span "Ignored (7754)" at bounding box center [40, 95] width 51 height 10
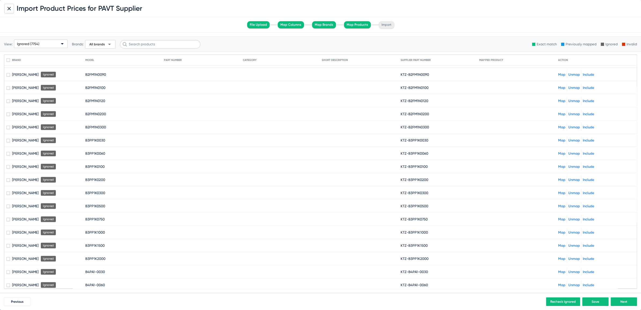
scroll to position [5624, 0]
click at [9, 7] on icon at bounding box center [9, 8] width 3 height 3
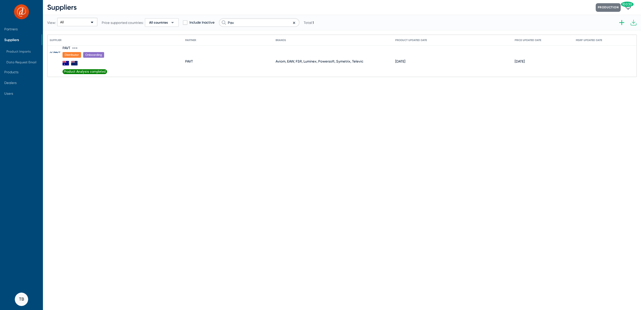
click at [87, 71] on span "Product Analysis completed" at bounding box center [85, 71] width 45 height 5
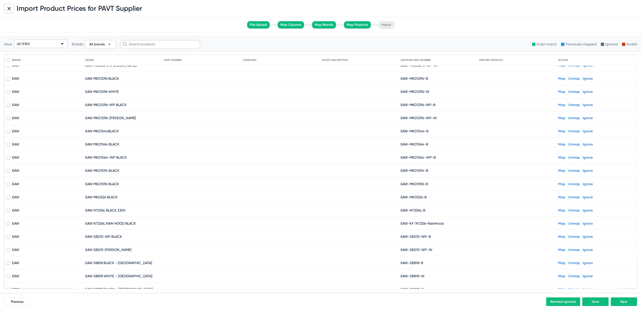
scroll to position [1160, 0]
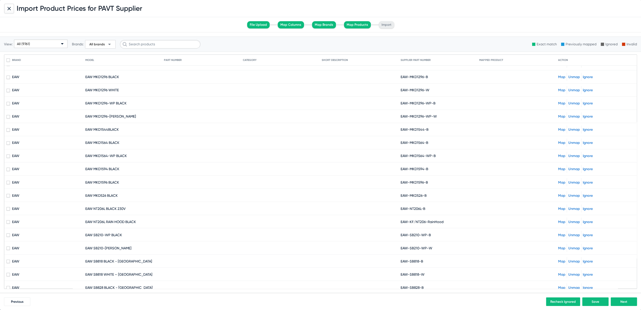
click at [416, 180] on span "EAW-MKD1596-B" at bounding box center [414, 182] width 27 height 4
copy span "MKD1596"
click at [558, 180] on link "Map" at bounding box center [561, 182] width 7 height 4
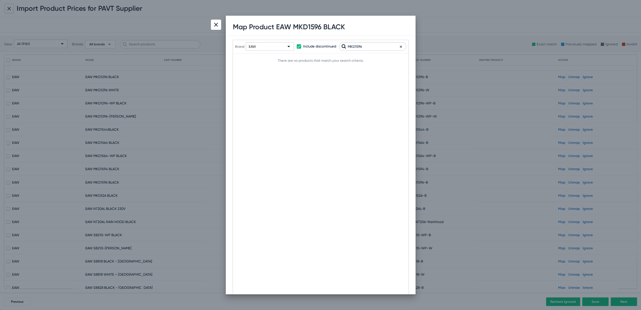
type input "MKD1596"
click at [219, 24] on div at bounding box center [216, 25] width 10 height 10
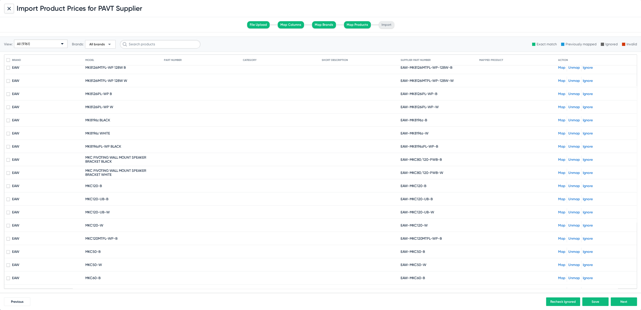
scroll to position [2695, 0]
click at [621, 303] on span "Next" at bounding box center [623, 302] width 7 height 4
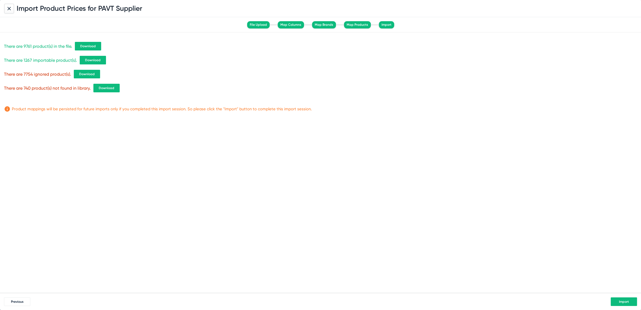
click at [630, 301] on button "Import" at bounding box center [624, 301] width 26 height 9
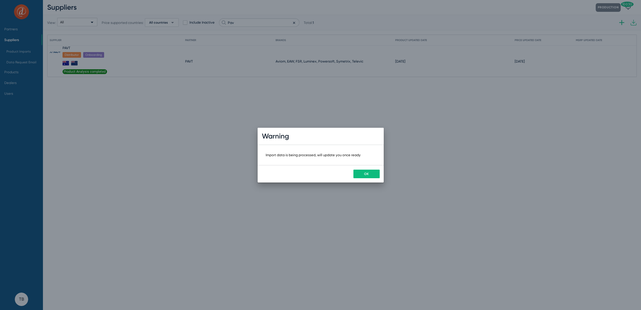
click at [359, 172] on button "OK" at bounding box center [366, 174] width 26 height 9
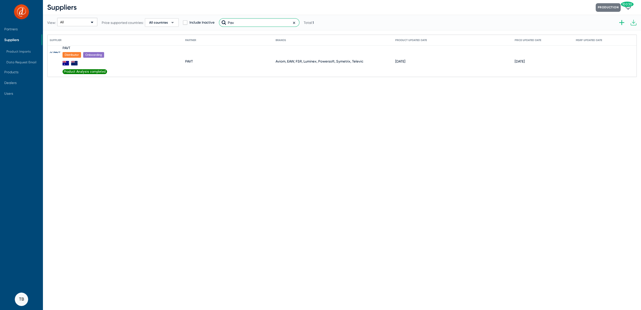
drag, startPoint x: 236, startPoint y: 23, endPoint x: 162, endPoint y: -10, distance: 81.5
click at [162, 0] on html "Partners Suppliers Product Imports Data Request Email Products Dealers Users TB…" at bounding box center [320, 155] width 641 height 310
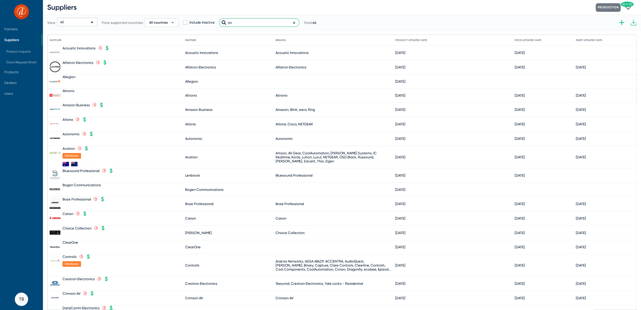
type input "o"
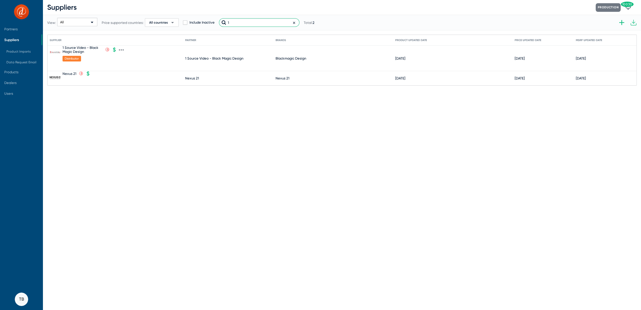
type input "1"
click at [122, 49] on icon at bounding box center [121, 49] width 5 height 5
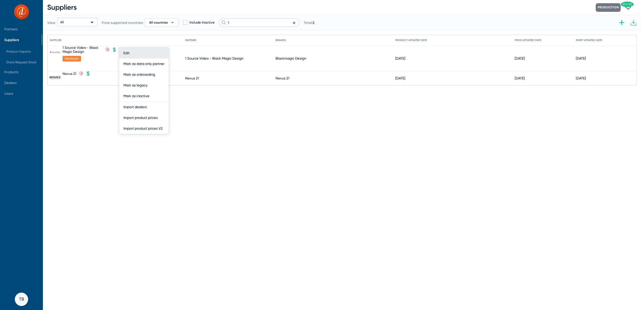
click at [144, 53] on button "Edit" at bounding box center [144, 53] width 50 height 11
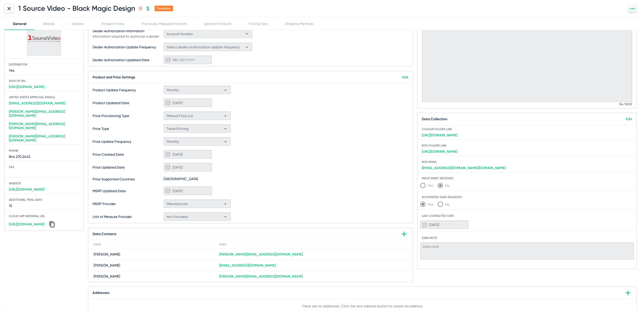
scroll to position [40, 0]
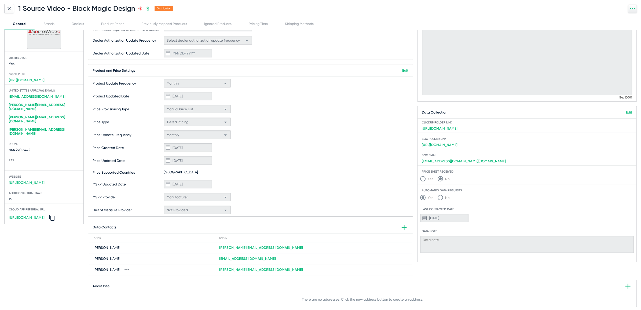
drag, startPoint x: 216, startPoint y: 269, endPoint x: 276, endPoint y: 270, distance: 60.1
click at [276, 270] on div "[PERSON_NAME] [PERSON_NAME][EMAIL_ADDRESS][DOMAIN_NAME]" at bounding box center [250, 269] width 324 height 11
copy link "[PERSON_NAME][EMAIL_ADDRESS][DOMAIN_NAME]"
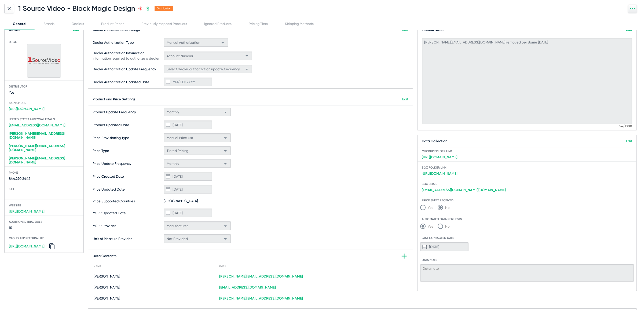
scroll to position [6, 0]
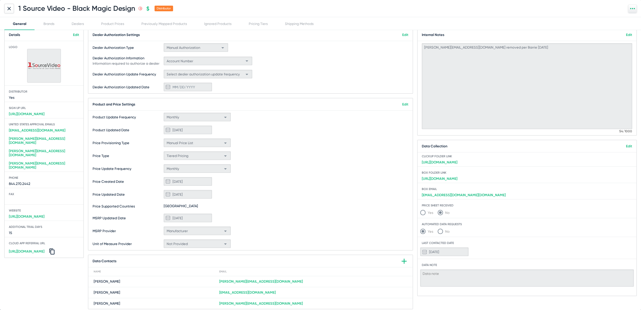
drag, startPoint x: 17, startPoint y: 9, endPoint x: 64, endPoint y: 10, distance: 47.0
click at [64, 10] on div "1 Source Video - Black Magic Design .st0{fill:none;stroke:#CC0000;stroke-width:…" at bounding box center [320, 8] width 641 height 17
click at [8, 6] on div at bounding box center [9, 9] width 10 height 10
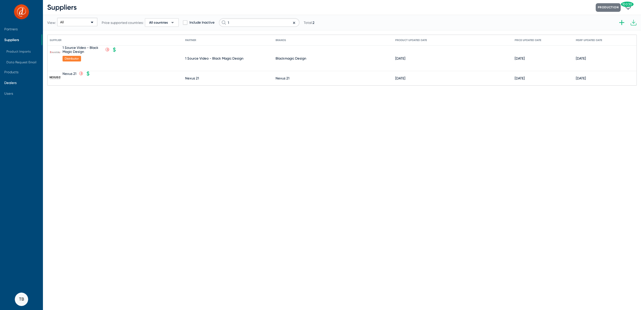
click at [9, 85] on span "Dealers" at bounding box center [21, 82] width 42 height 11
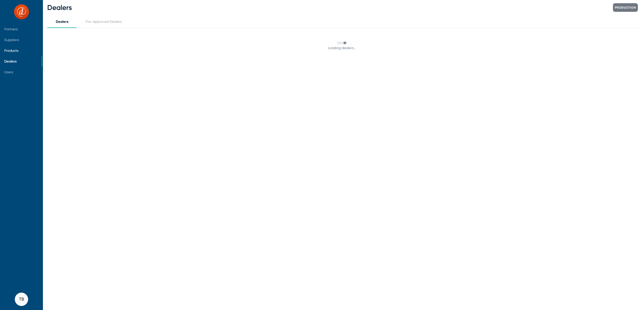
click at [12, 52] on span "Products" at bounding box center [11, 51] width 14 height 4
click at [13, 41] on span "Suppliers" at bounding box center [11, 40] width 15 height 4
click at [13, 63] on span "Data Request Email" at bounding box center [21, 62] width 30 height 4
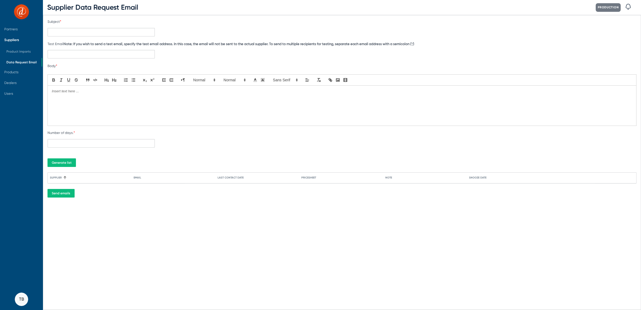
type input "Your Data is Late [SupplierName]!"
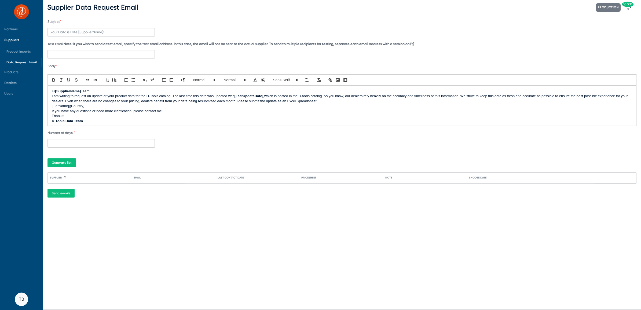
click at [13, 41] on span "Suppliers" at bounding box center [11, 40] width 15 height 4
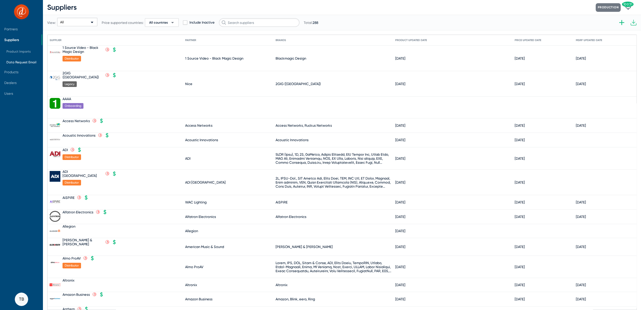
click at [17, 63] on span "Data Request Email" at bounding box center [21, 62] width 30 height 4
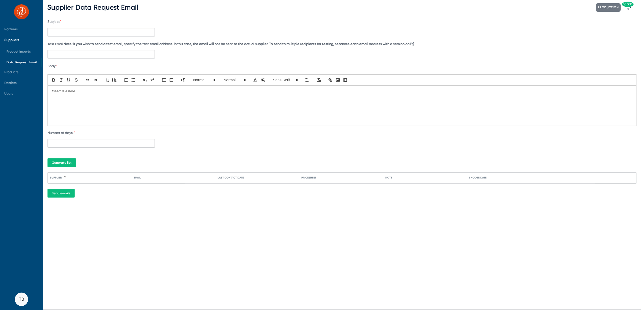
type input "Your Data is Late [SupplierName]!"
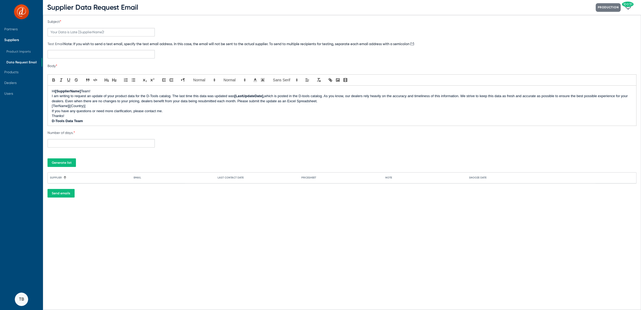
click at [67, 160] on button "Generate list" at bounding box center [61, 162] width 28 height 9
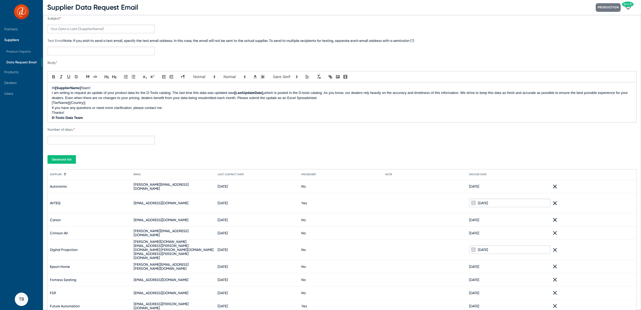
scroll to position [3, 0]
click at [81, 140] on input "text" at bounding box center [100, 140] width 107 height 9
type input "30"
click at [65, 158] on span "Generate list" at bounding box center [62, 159] width 20 height 4
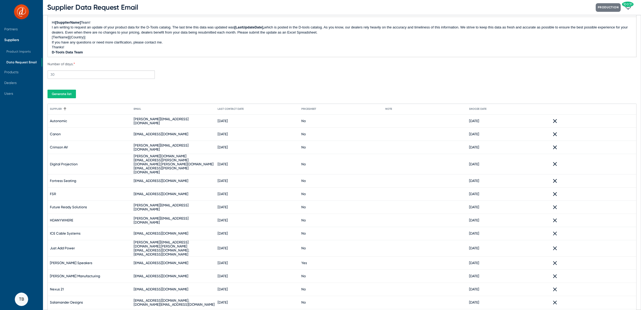
scroll to position [0, 0]
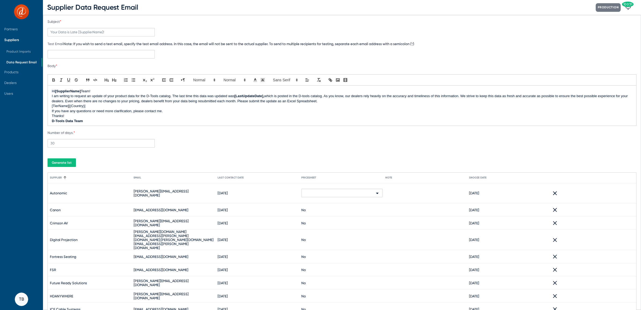
click at [375, 193] on div at bounding box center [341, 193] width 75 height 9
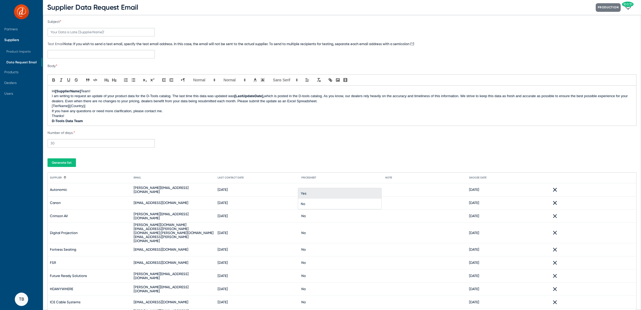
click at [376, 138] on div at bounding box center [320, 155] width 641 height 310
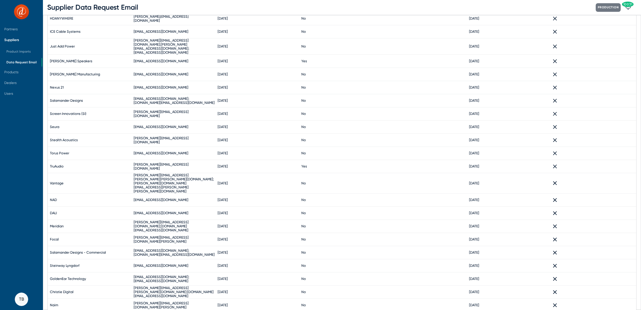
scroll to position [272, 0]
click at [223, 258] on mat-cell "[DATE]" at bounding box center [260, 264] width 84 height 13
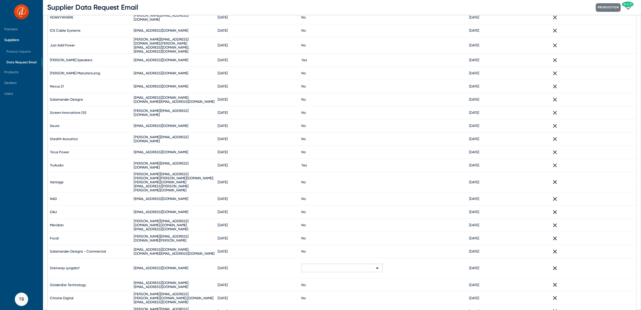
click at [311, 264] on span at bounding box center [339, 268] width 70 height 9
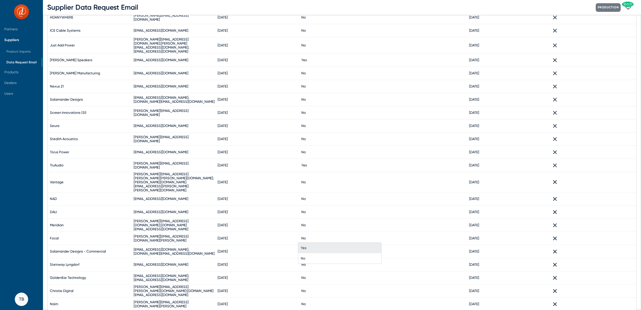
click at [308, 247] on span "Yes" at bounding box center [340, 248] width 78 height 10
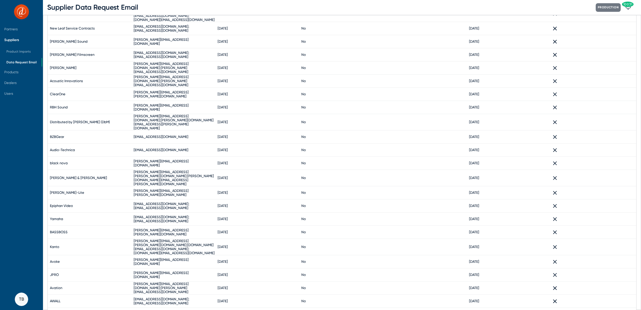
scroll to position [809, 0]
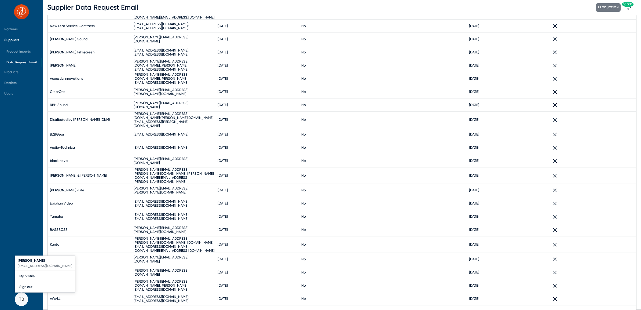
click at [611, 50] on div at bounding box center [320, 155] width 641 height 310
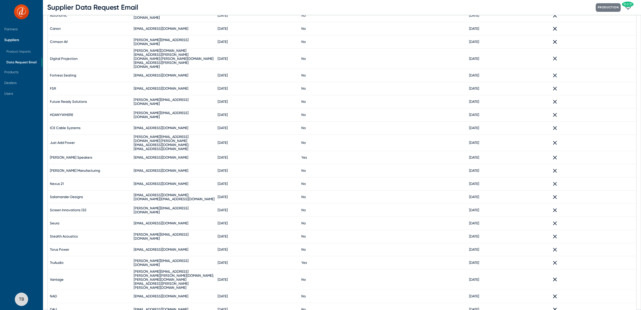
scroll to position [177, 0]
